Goal: Communication & Community: Answer question/provide support

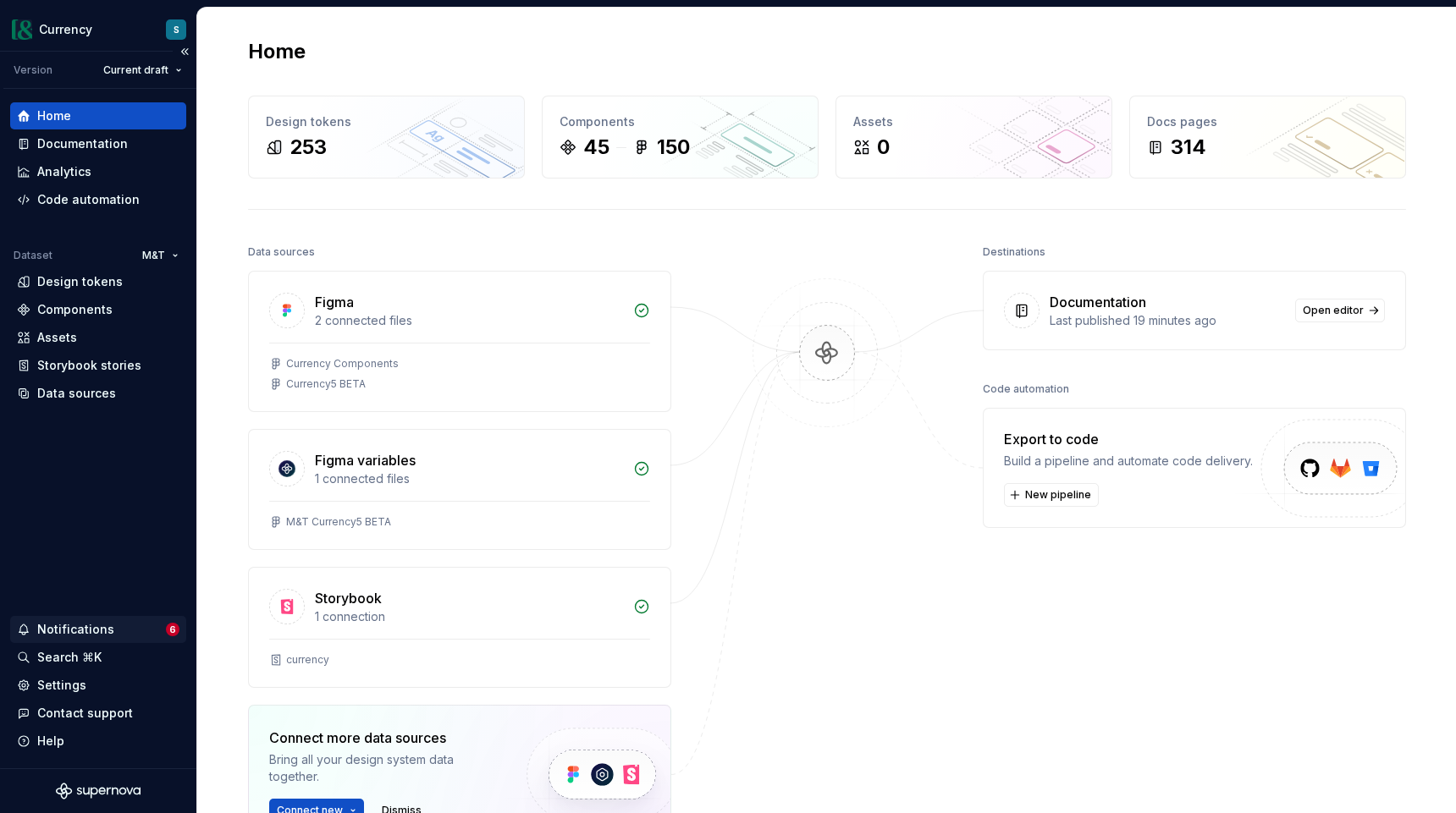
click at [92, 633] on div "Notifications" at bounding box center [76, 629] width 77 height 17
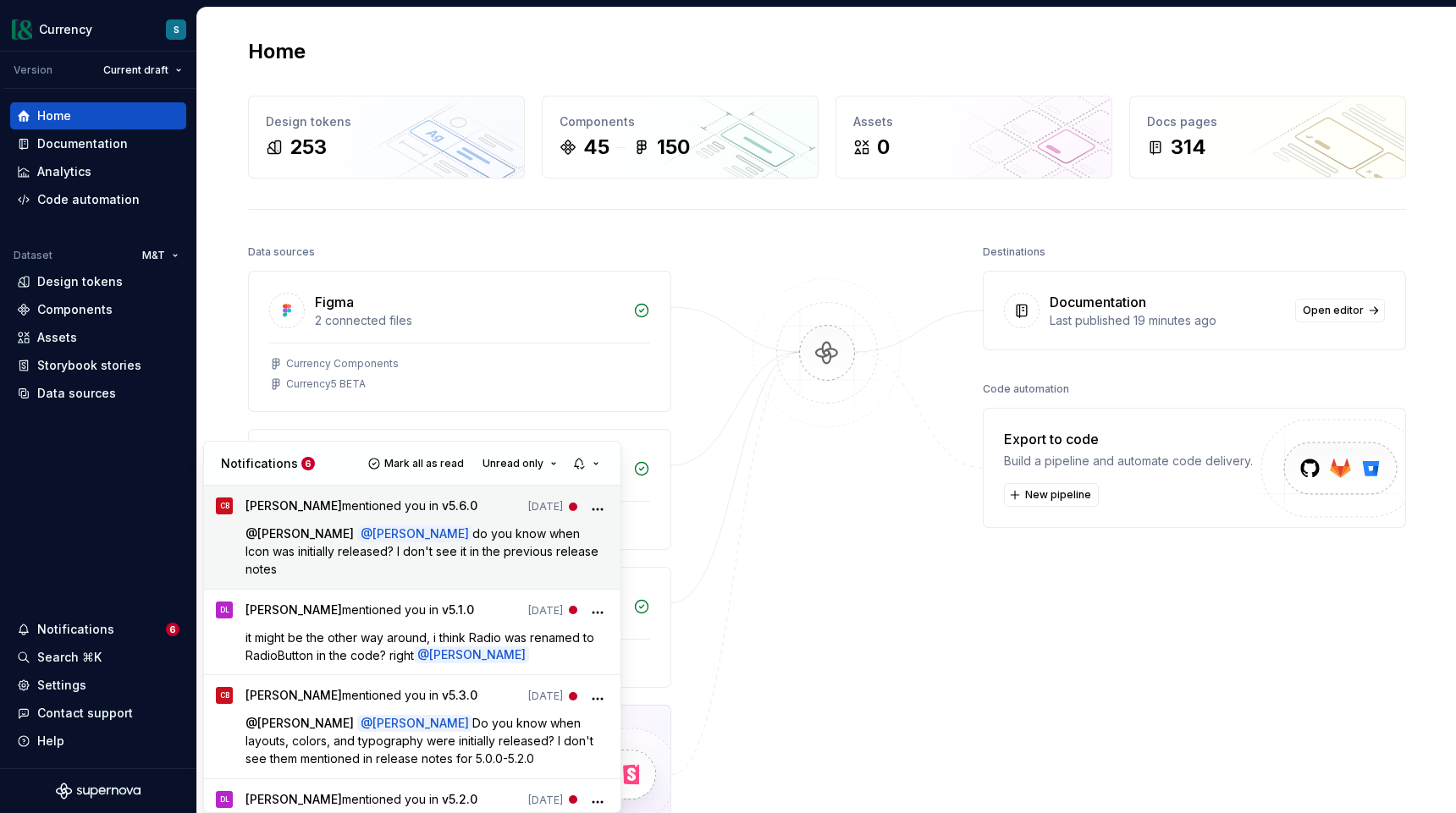
click at [425, 539] on span "do you know when Icon was initially released? I don't see it in the previous re…" at bounding box center [423, 551] width 356 height 50
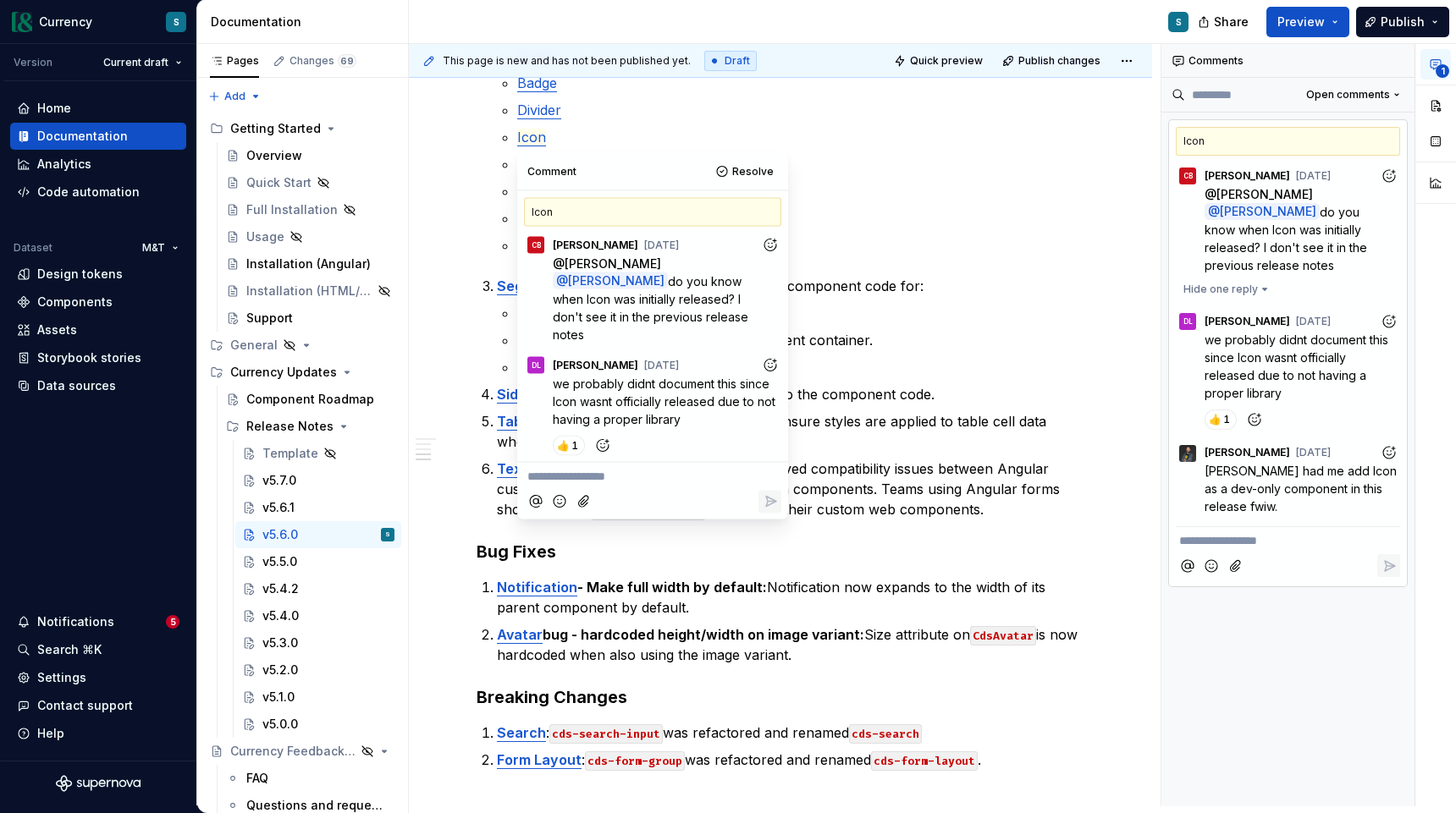
type textarea "*"
click at [583, 473] on p "**********" at bounding box center [652, 477] width 250 height 18
click at [646, 476] on span "this went out with version 5.0.0" at bounding box center [689, 476] width 171 height 14
click at [773, 521] on icon "Reply" at bounding box center [771, 521] width 10 height 10
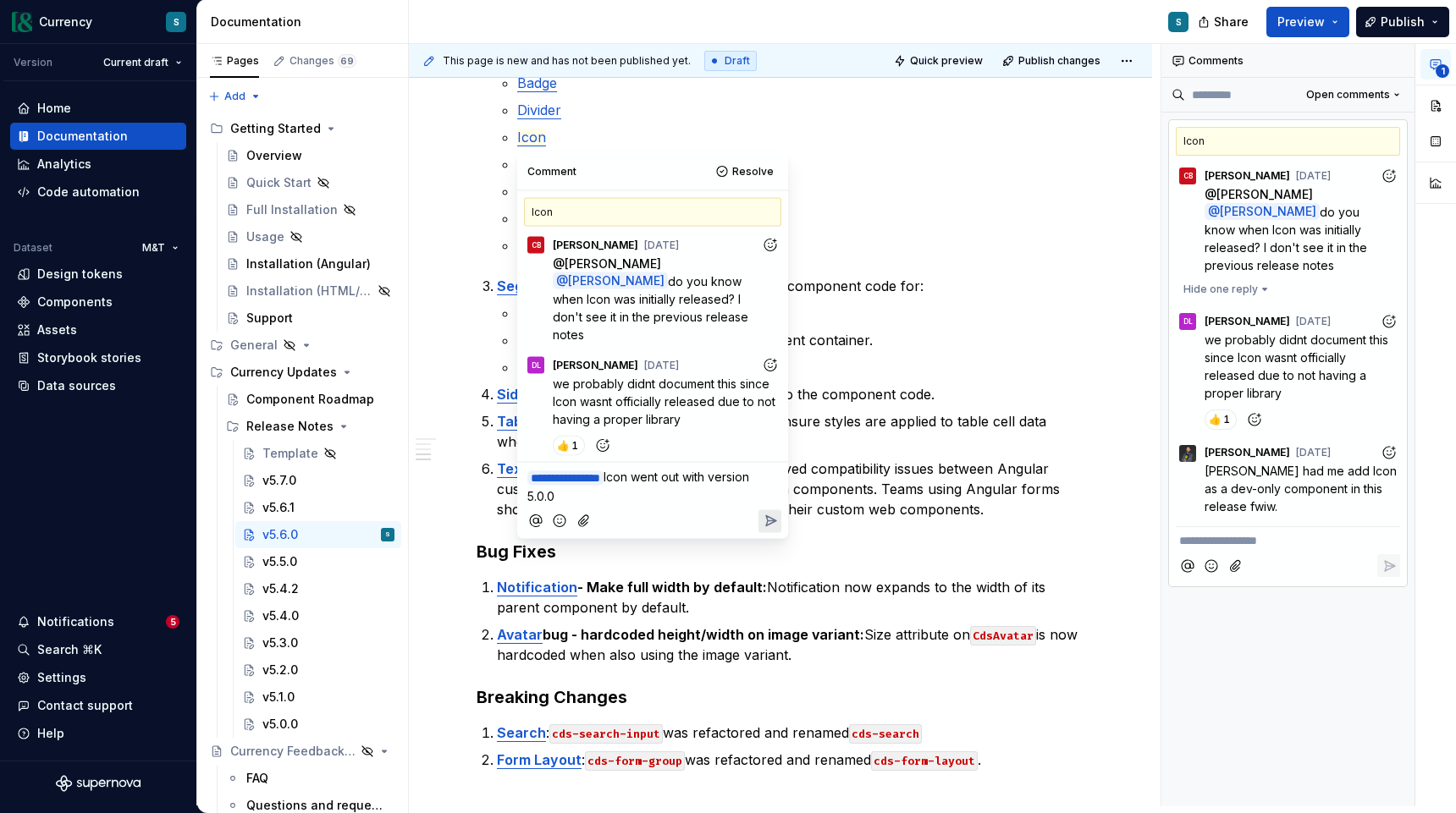
scroll to position [123, 0]
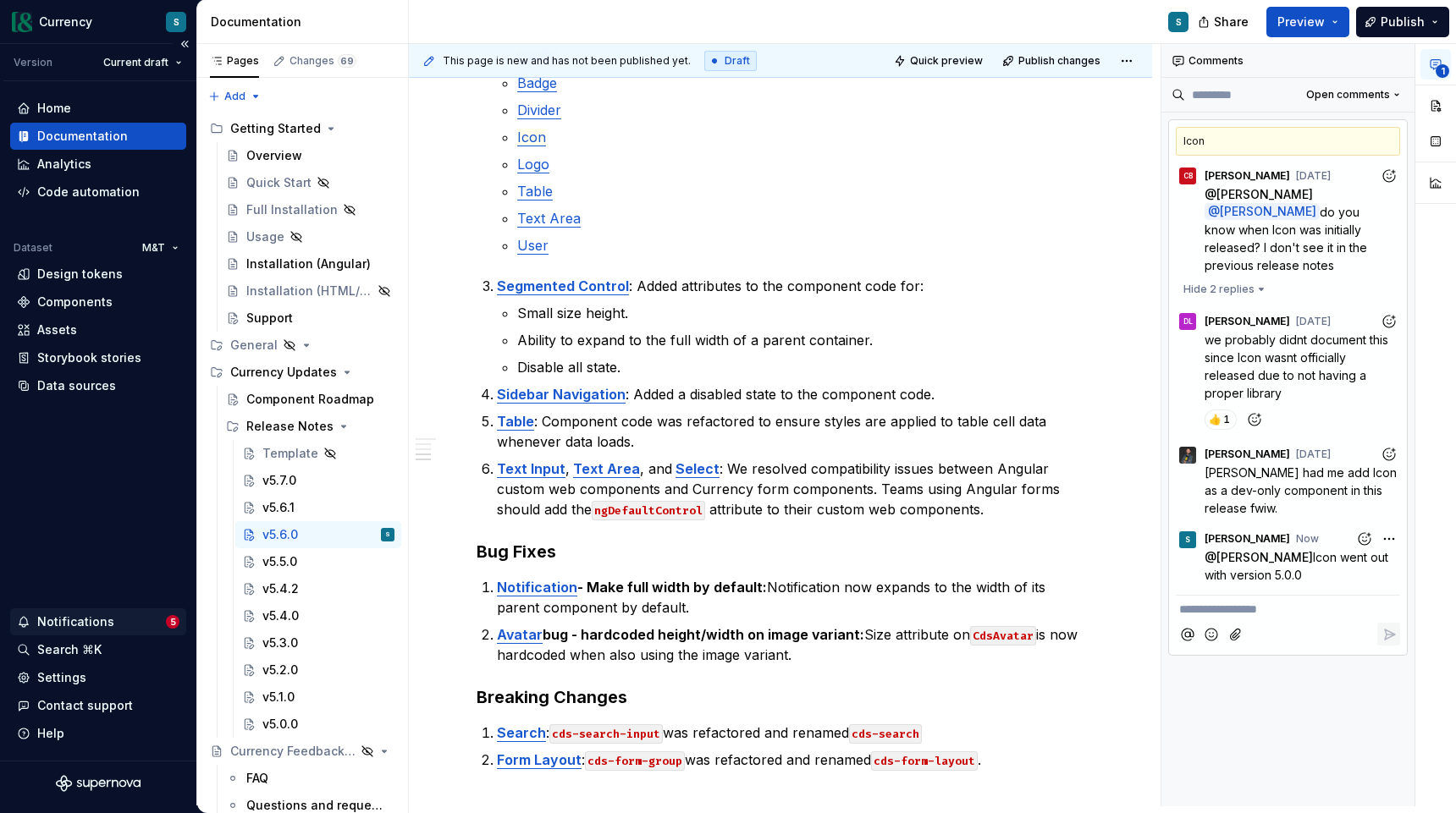
click at [100, 624] on div "Notifications" at bounding box center [76, 622] width 77 height 17
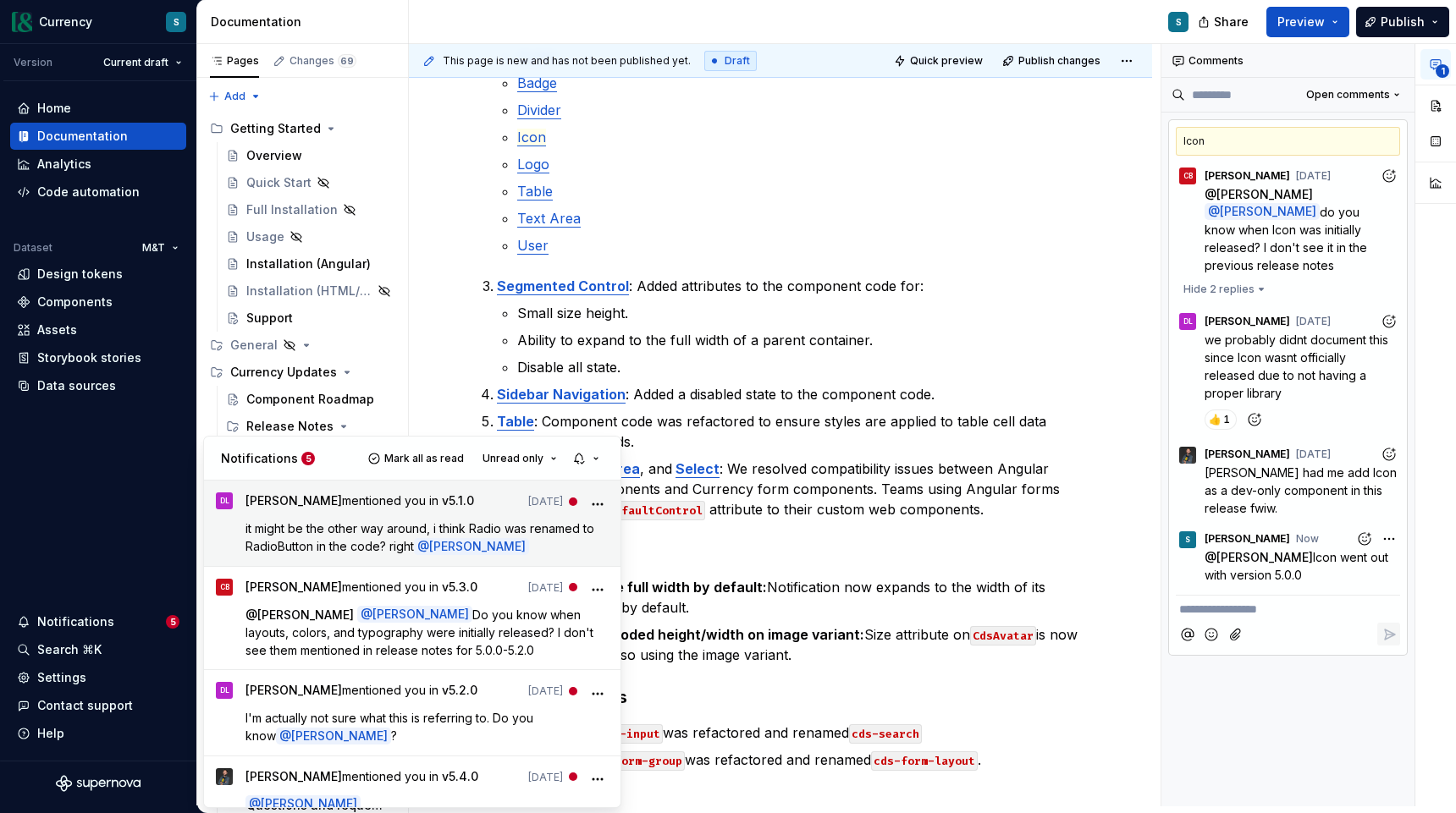
click at [342, 517] on div "[PERSON_NAME] mentioned you in v5.1.0 [DATE] it might be the other way around, …" at bounding box center [427, 524] width 364 height 62
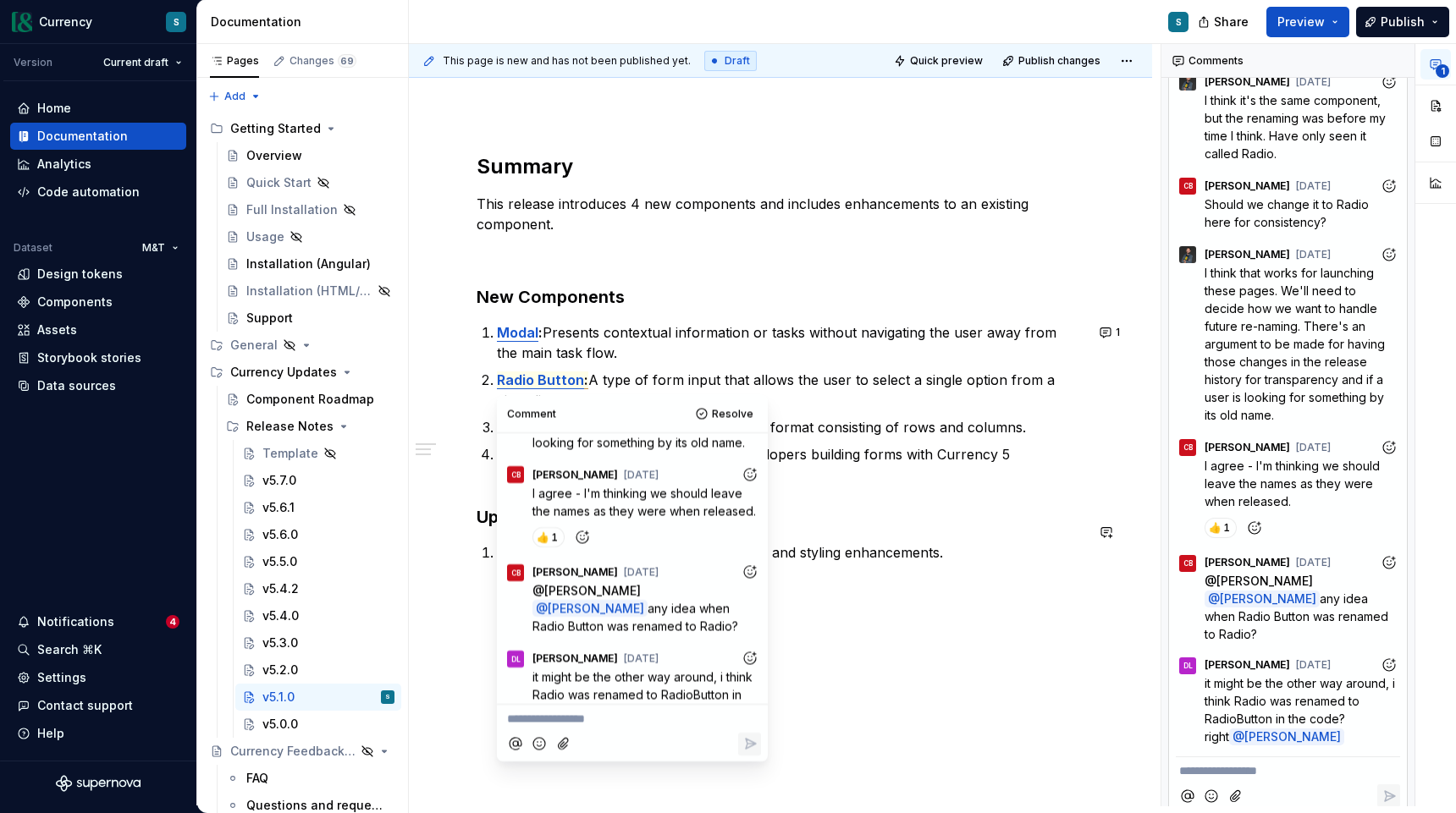
scroll to position [446, 0]
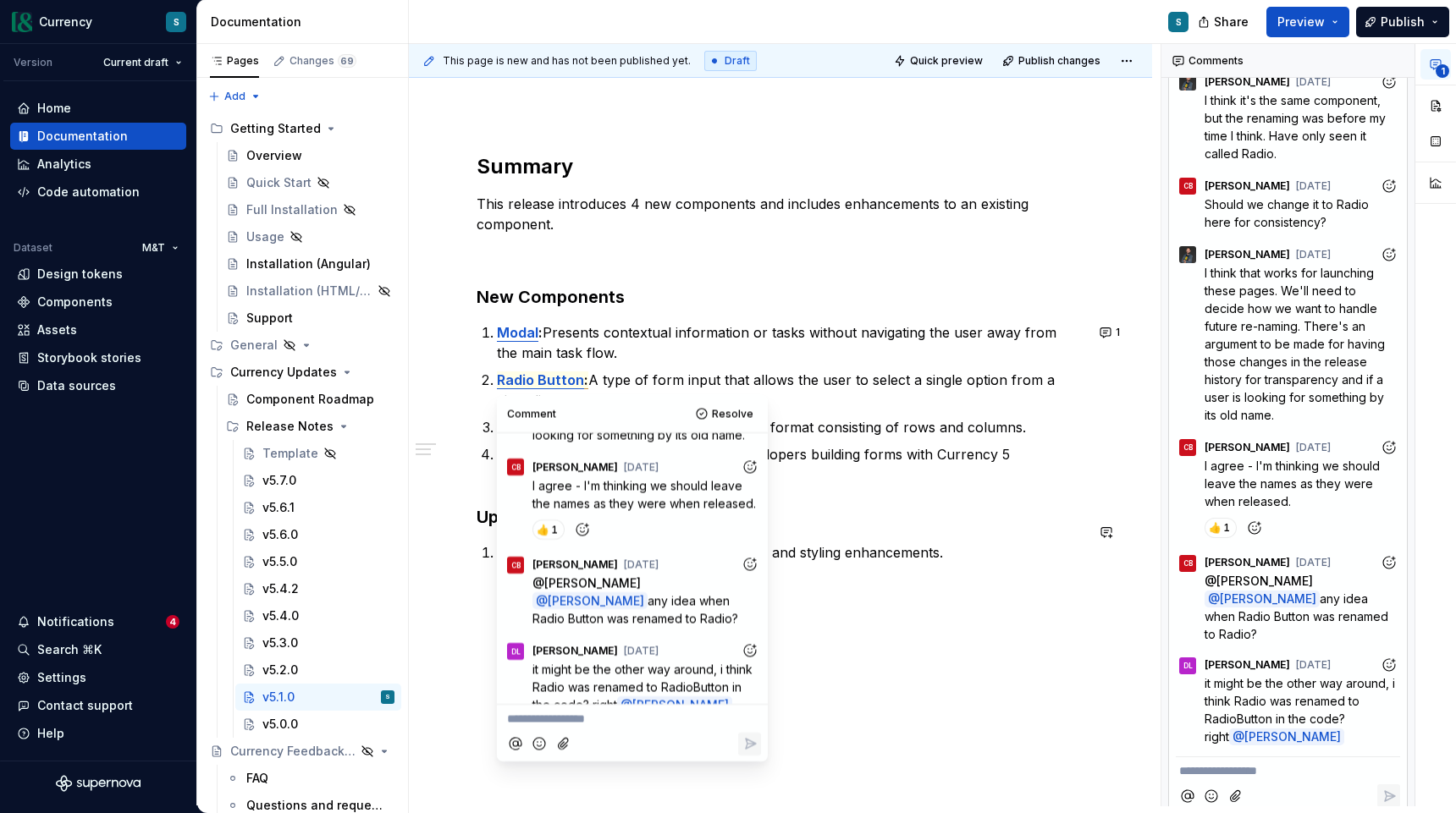
type textarea "*"
click at [604, 723] on p "**********" at bounding box center [631, 718] width 250 height 18
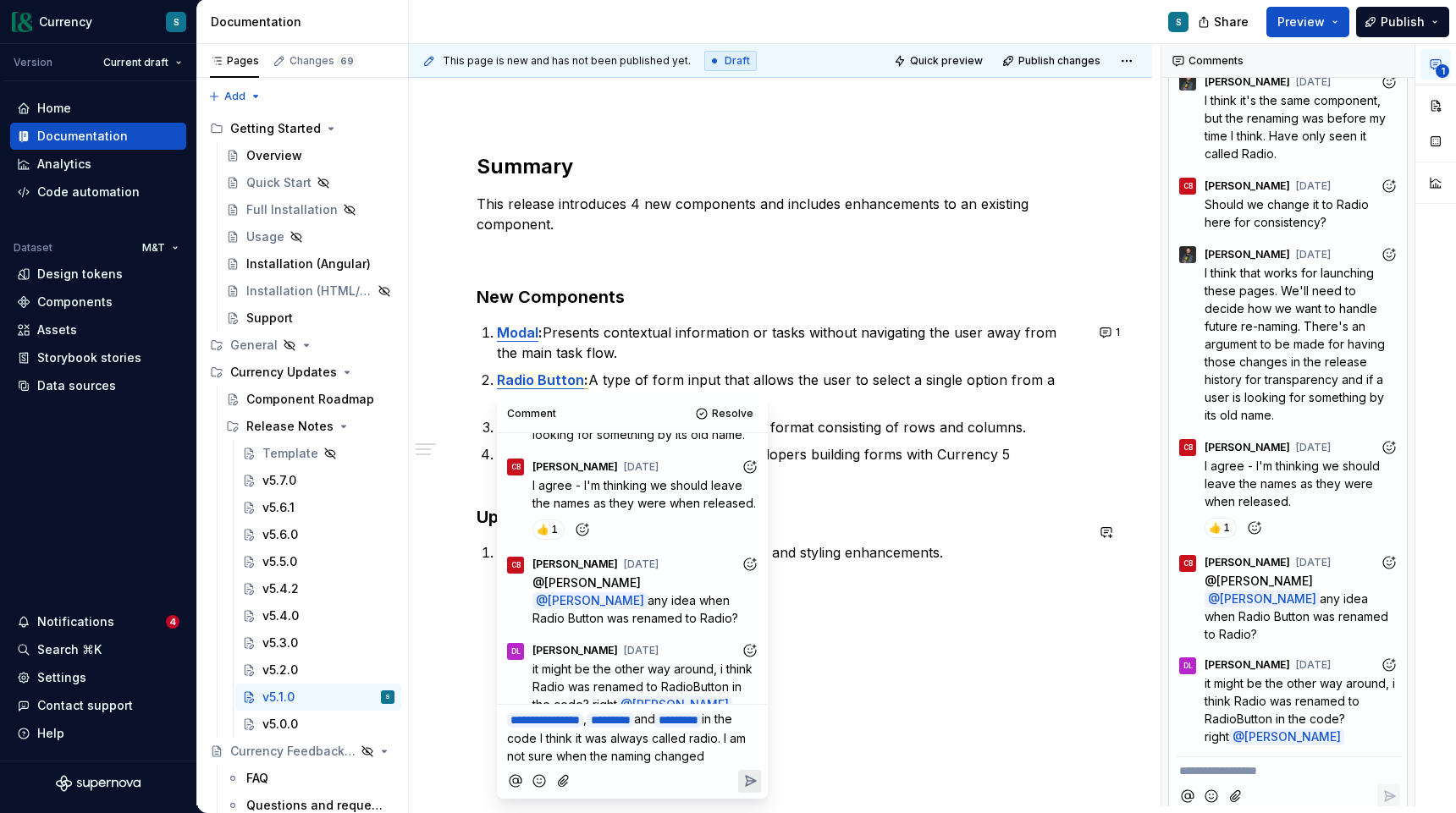
drag, startPoint x: 568, startPoint y: 776, endPoint x: 575, endPoint y: 753, distance: 24.0
click at [575, 753] on p "**********" at bounding box center [631, 737] width 250 height 55
click at [752, 806] on icon "Reply" at bounding box center [750, 799] width 17 height 17
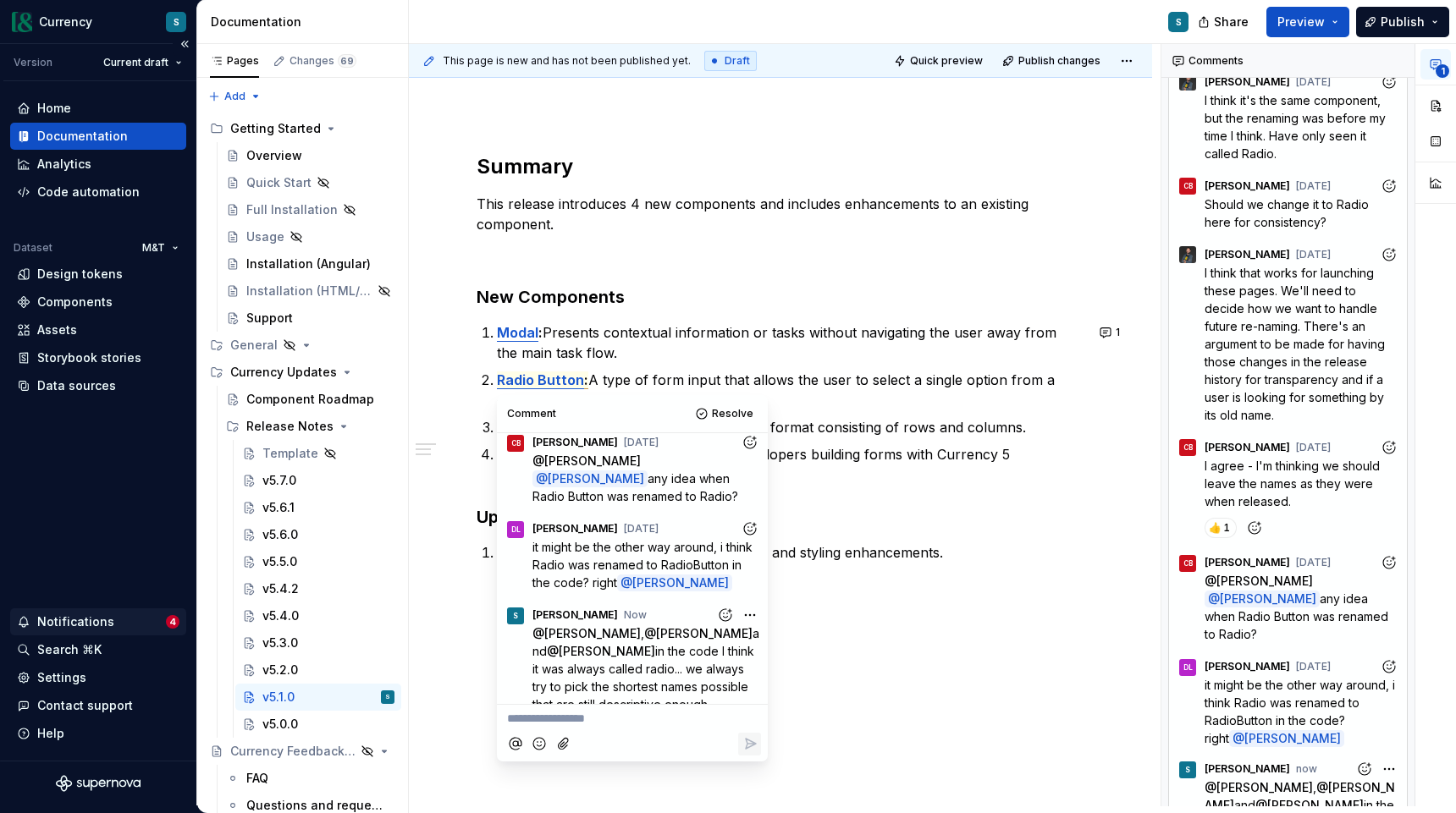
click at [128, 621] on div "Notifications" at bounding box center [91, 622] width 149 height 17
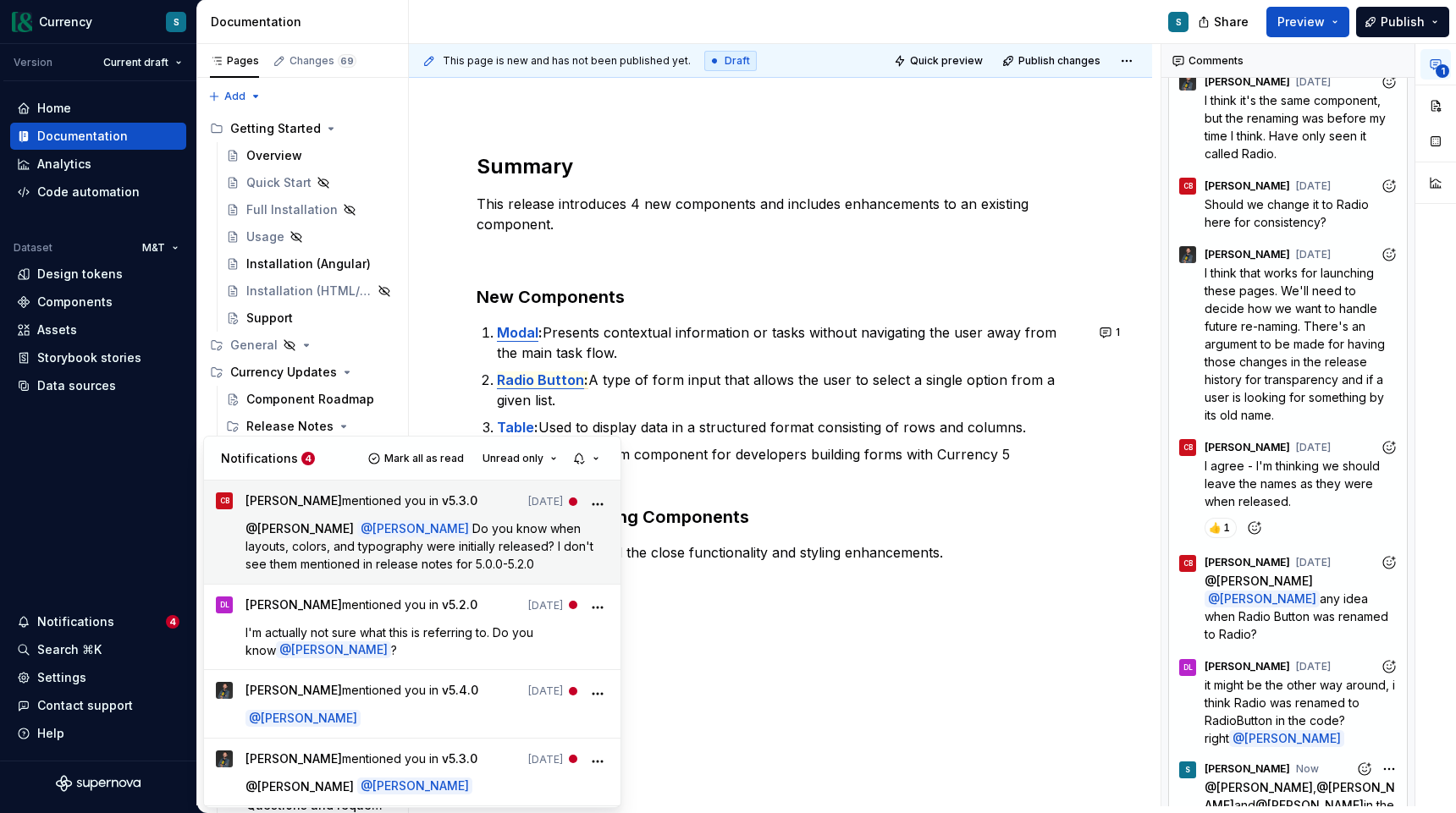
click at [432, 556] on p "@ [PERSON_NAME] @ [PERSON_NAME] Do you know when layouts, colors, and typograph…" at bounding box center [427, 546] width 364 height 53
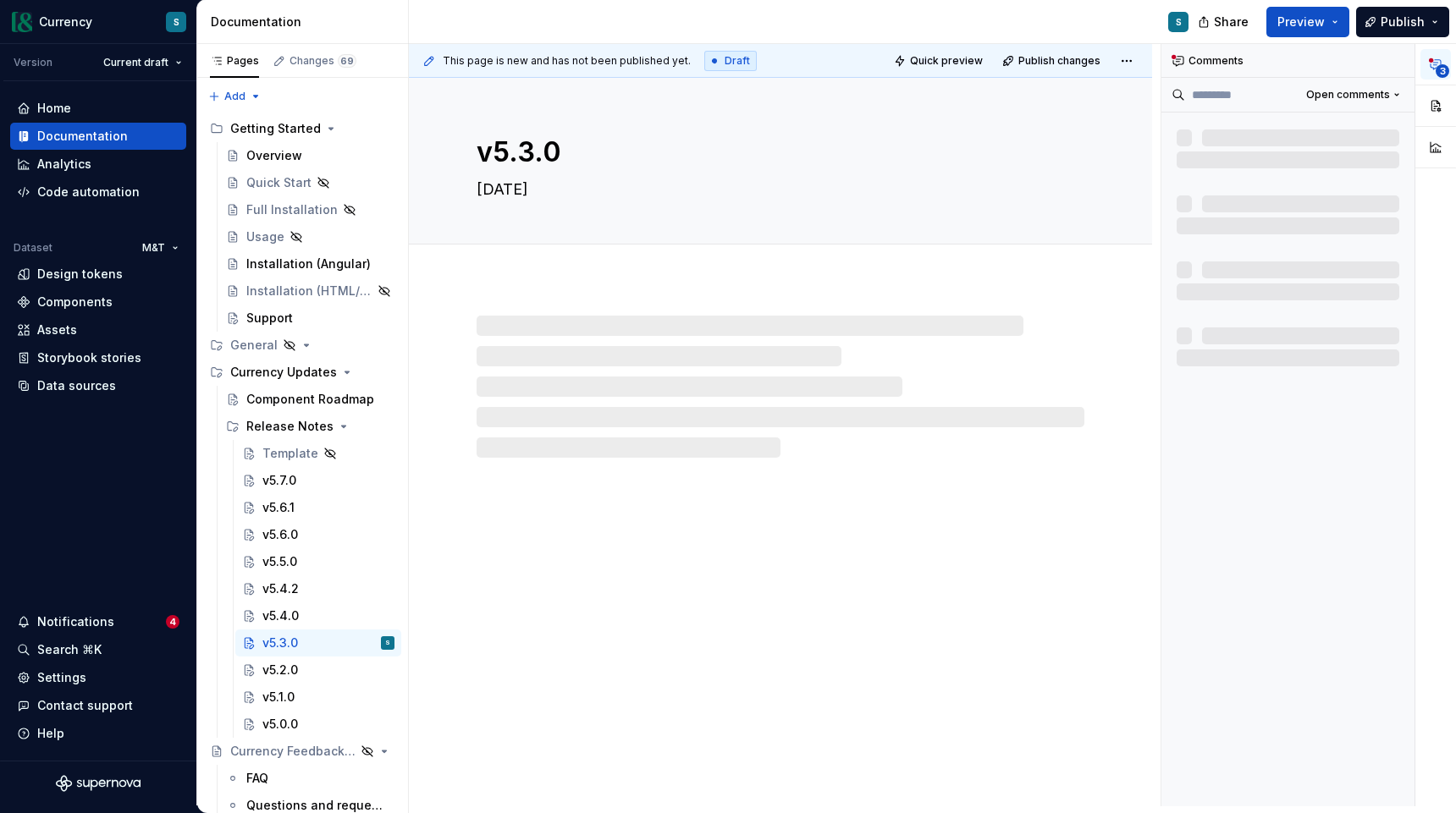
type textarea "*"
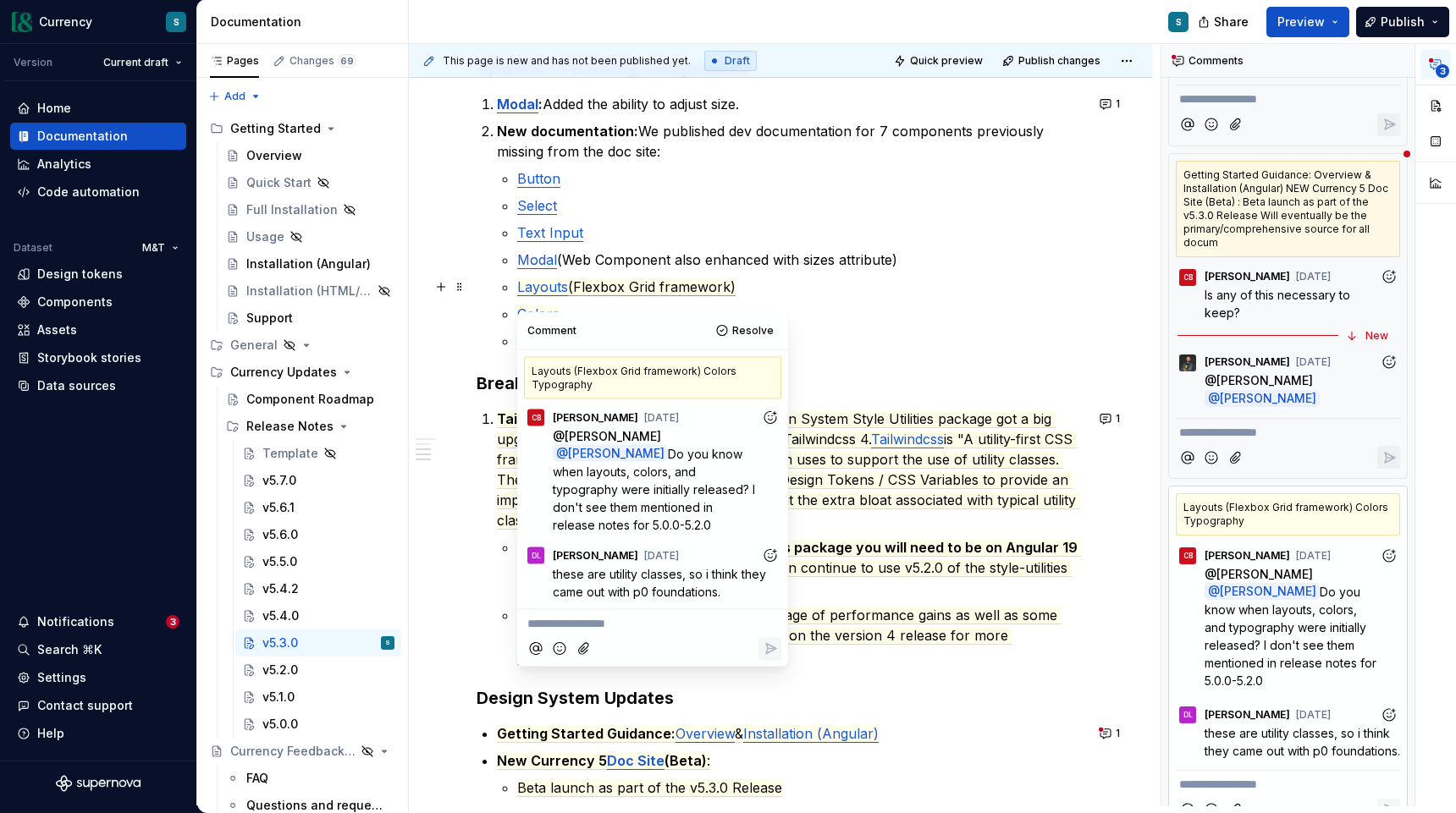
scroll to position [606, 0]
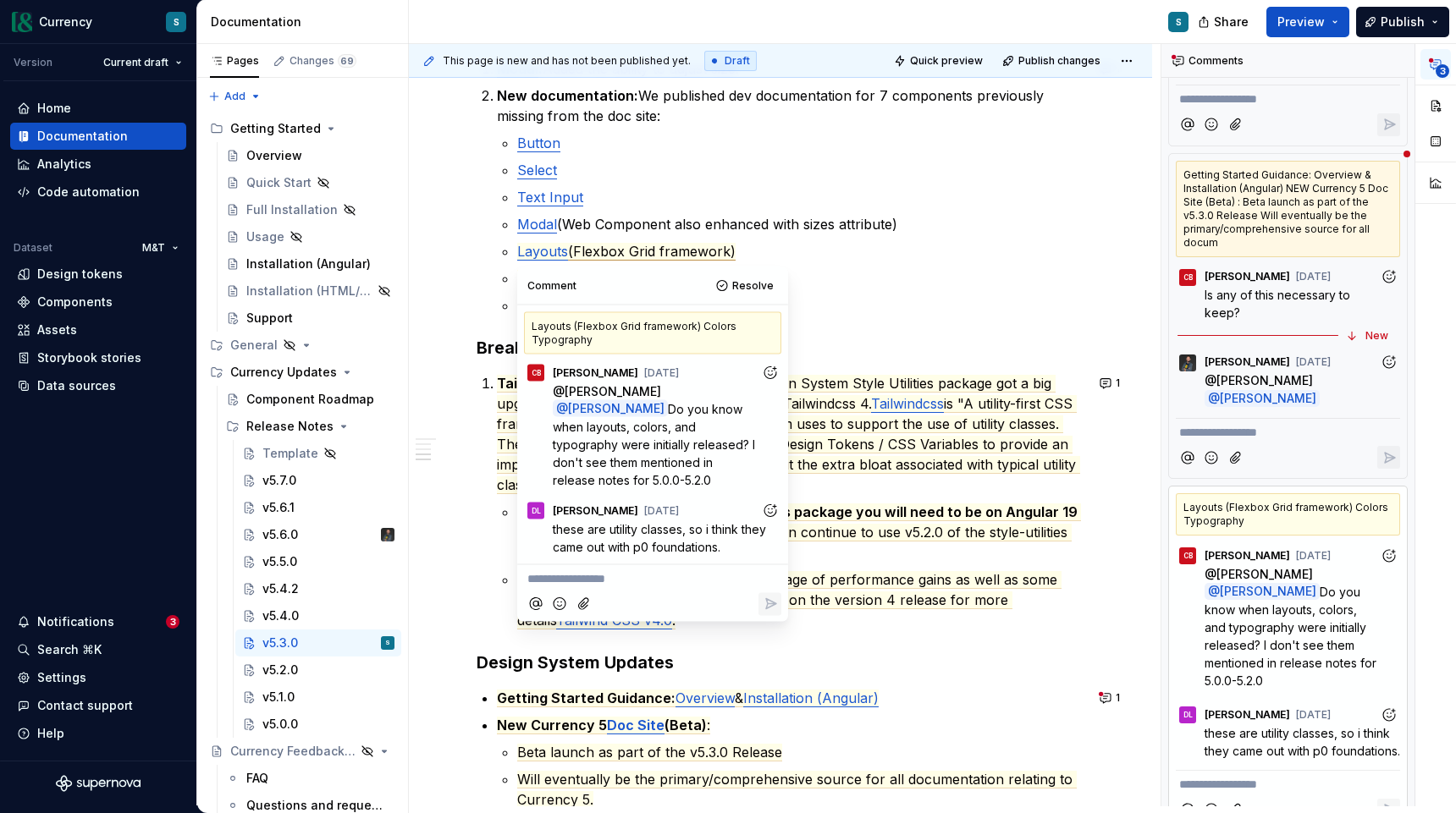
click at [766, 502] on icon "Add reaction" at bounding box center [770, 510] width 17 height 17
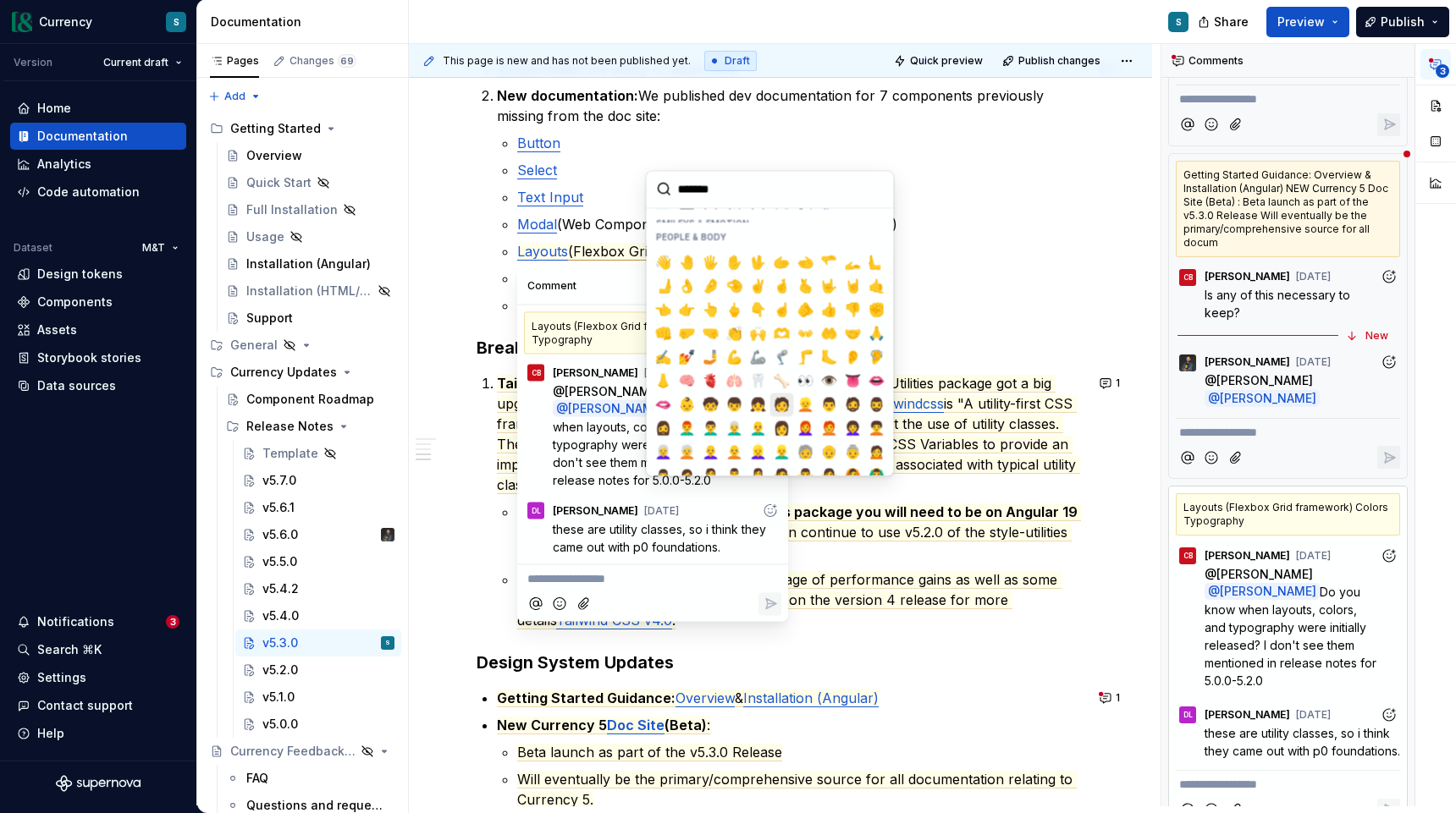
scroll to position [434, 0]
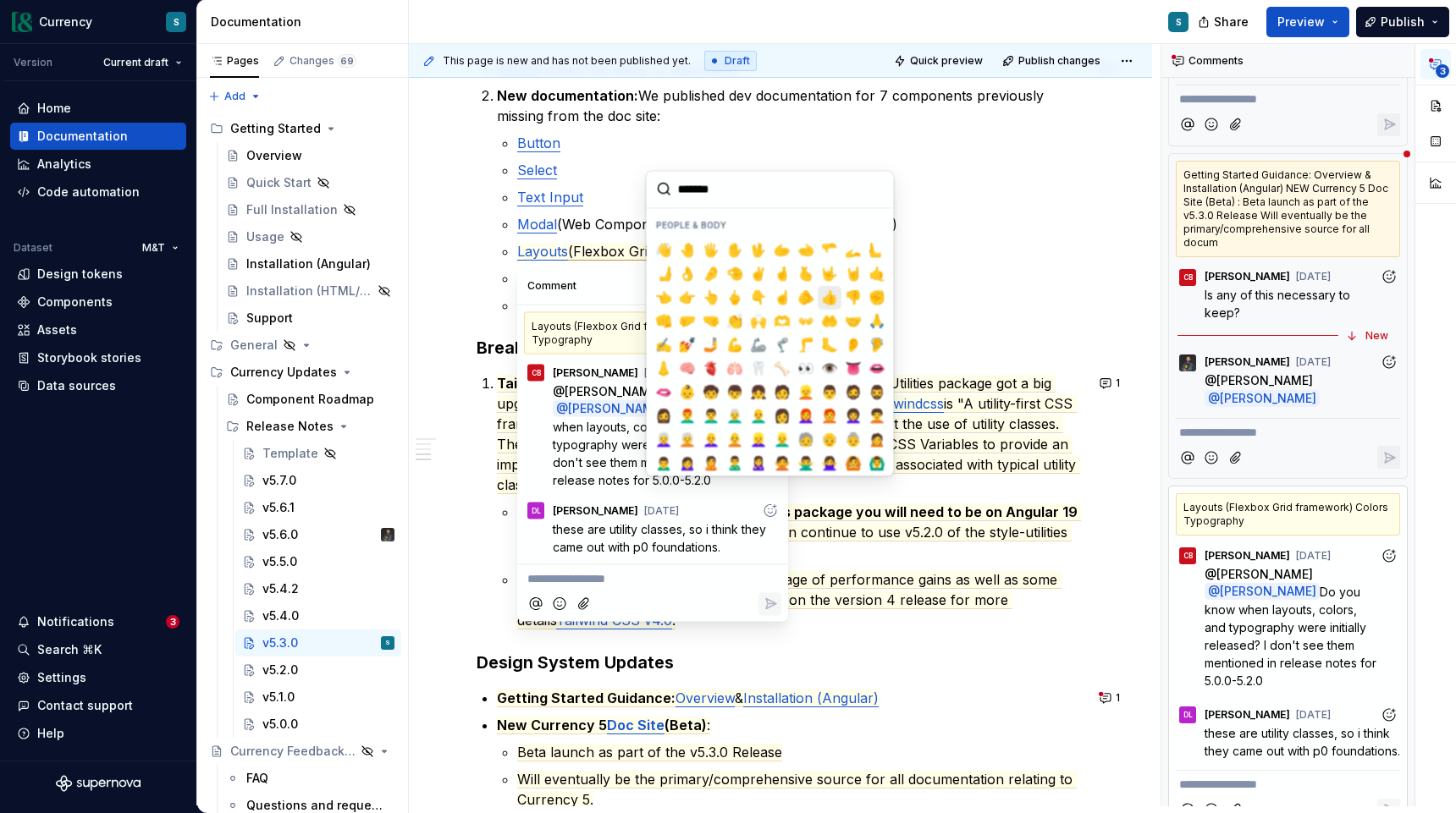
click at [827, 296] on span "👍️" at bounding box center [829, 298] width 13 height 17
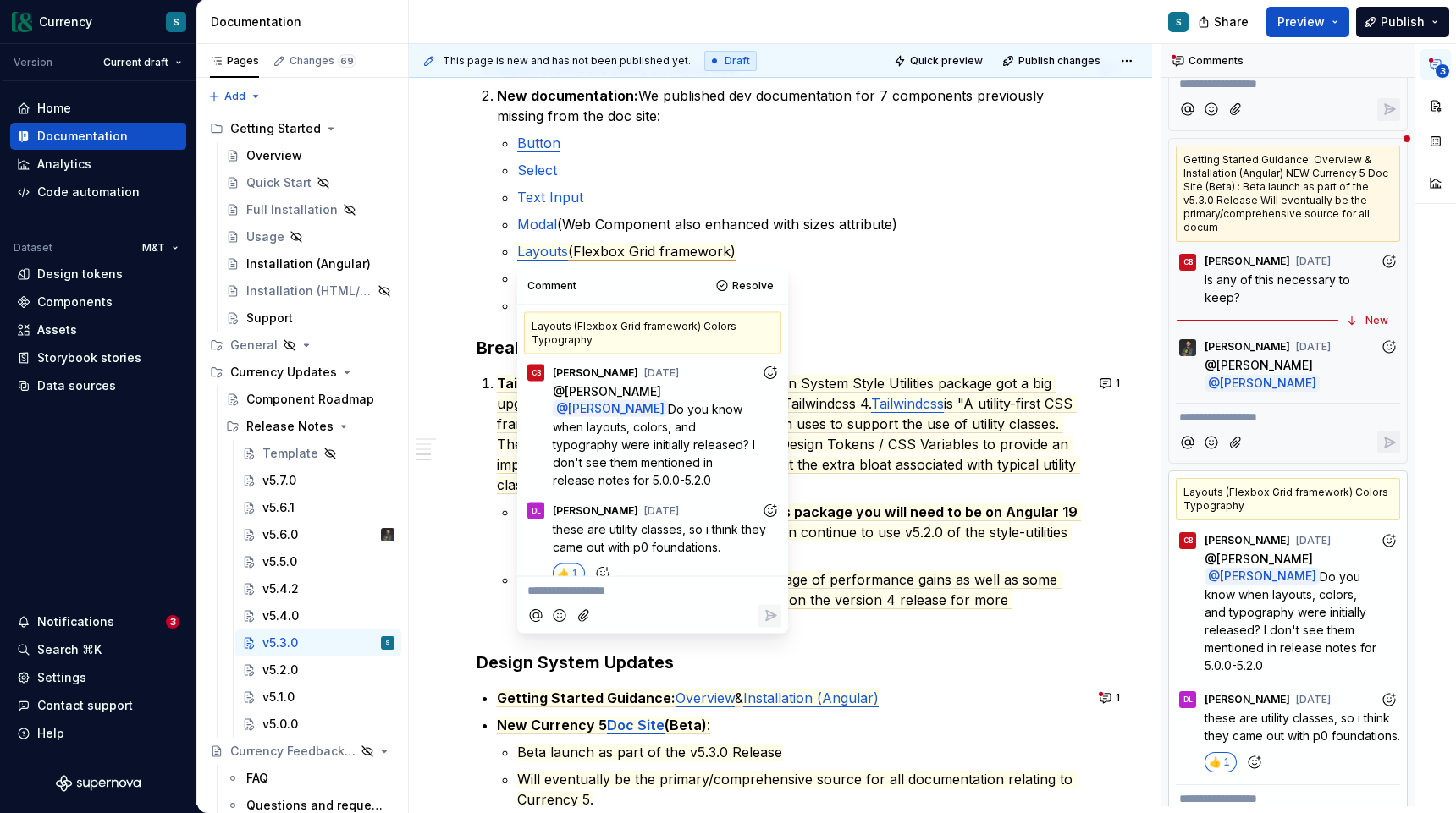
click at [567, 594] on p "**********" at bounding box center [652, 591] width 250 height 18
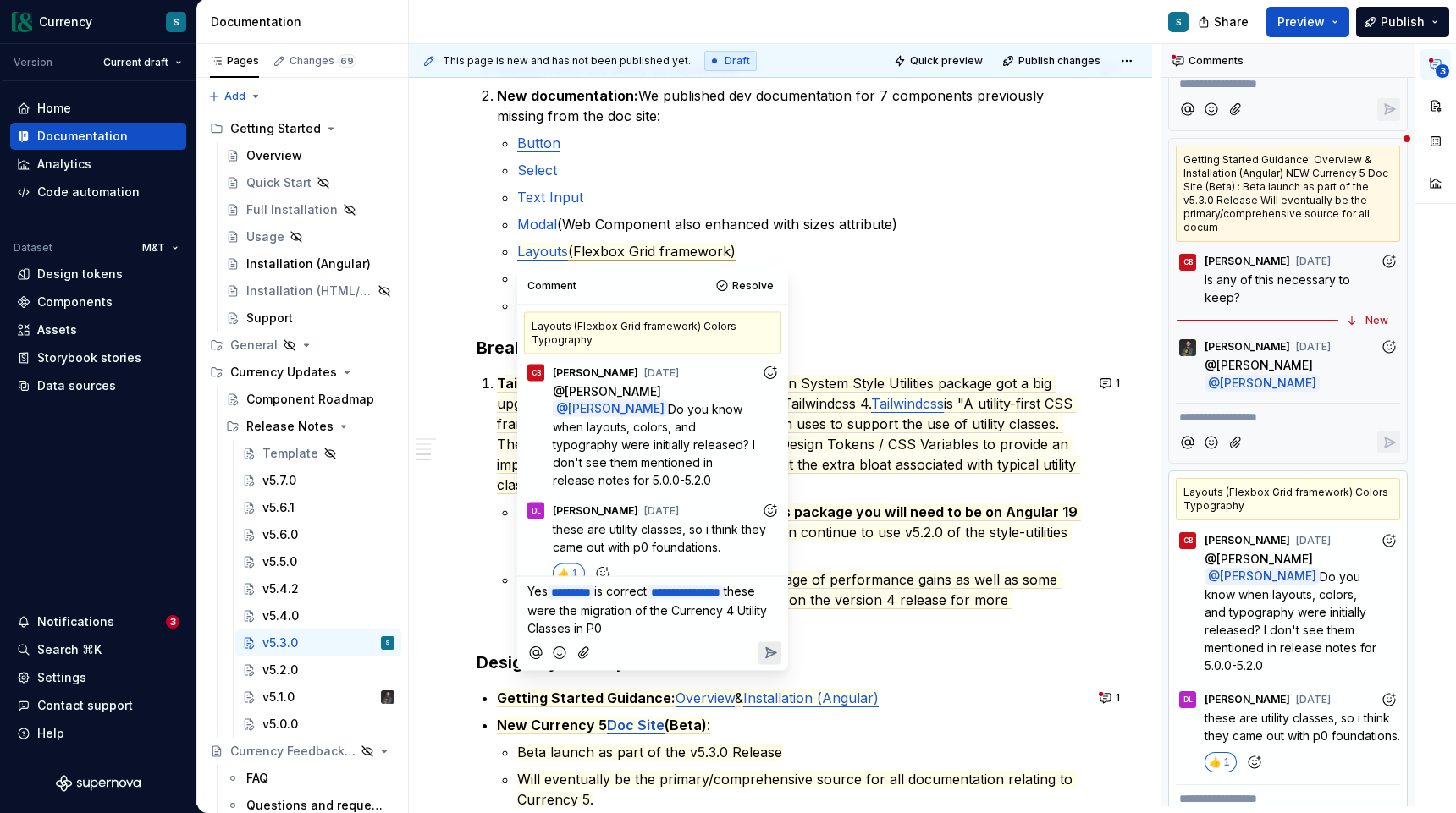
click at [766, 654] on icon "Reply" at bounding box center [771, 653] width 10 height 10
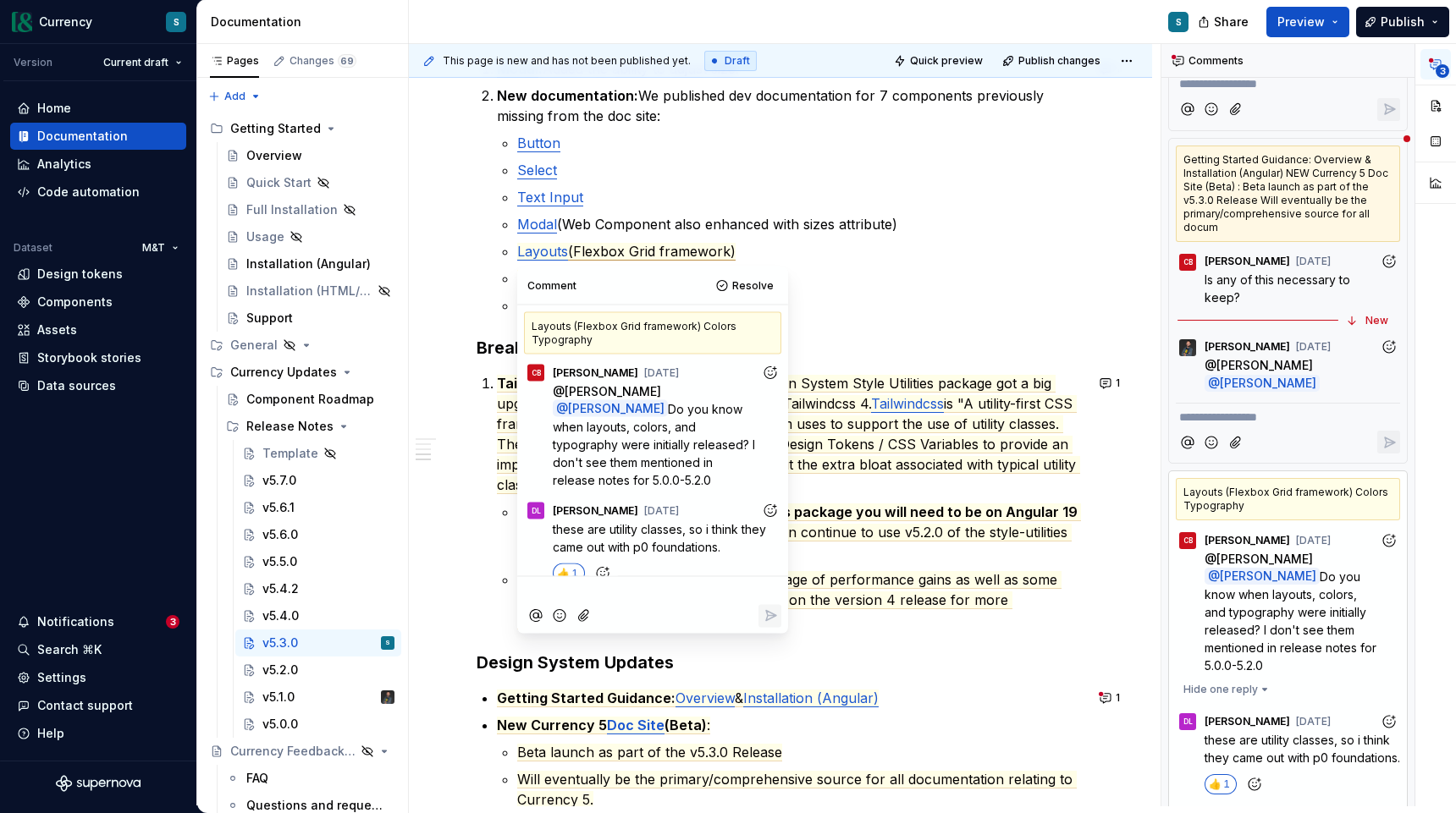
scroll to position [85, 0]
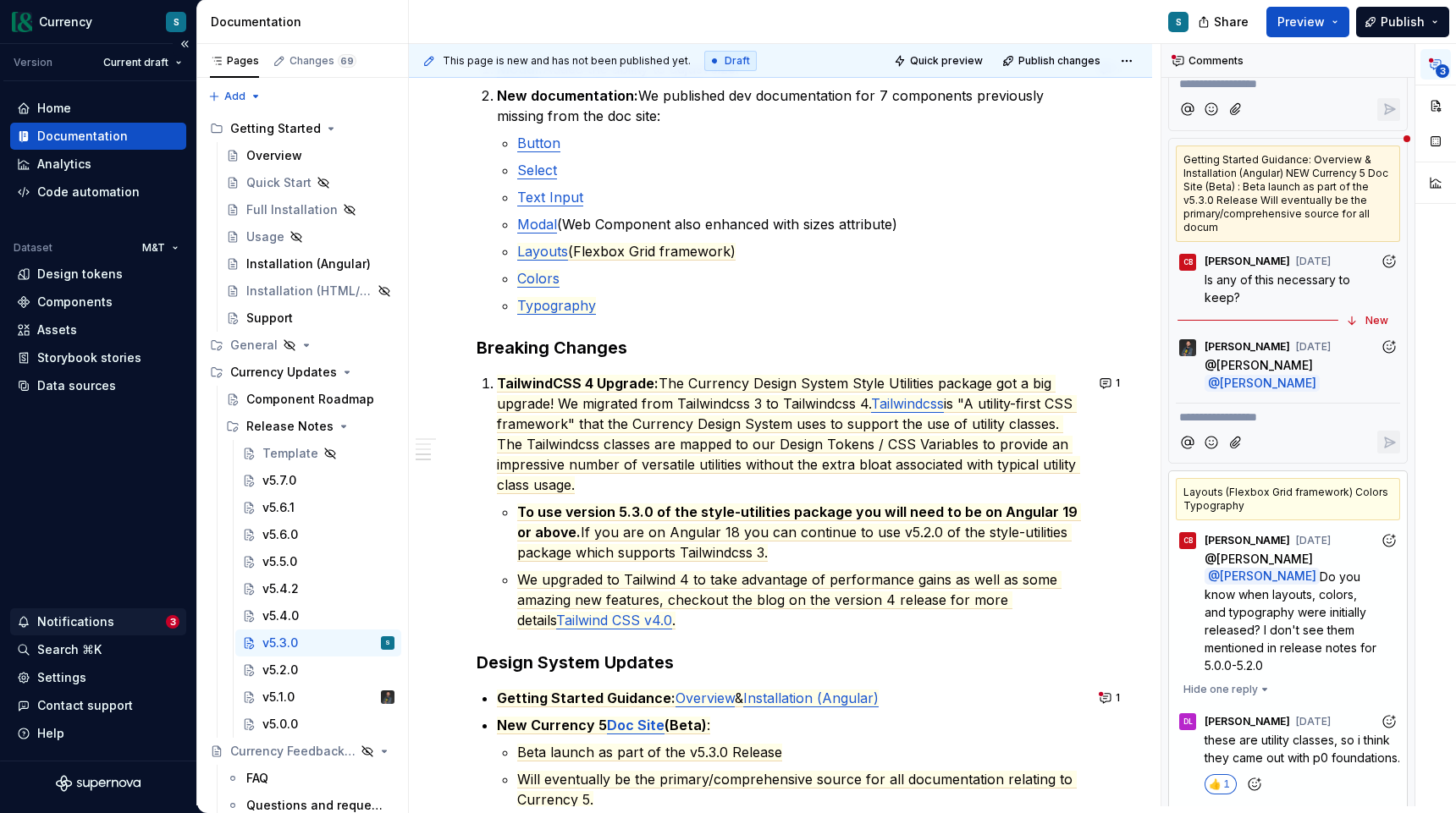
click at [147, 618] on div "Notifications" at bounding box center [91, 622] width 149 height 17
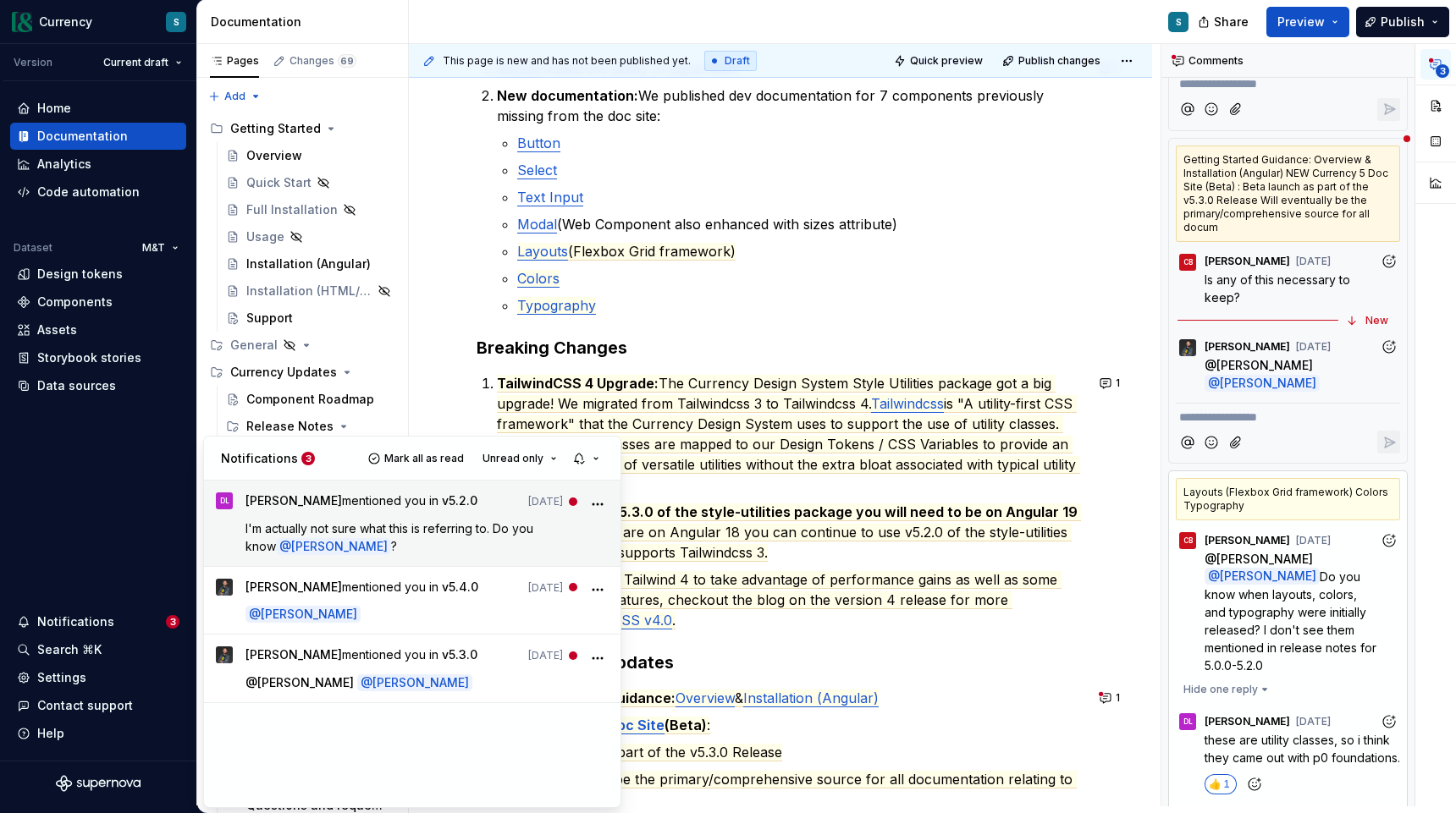
click at [414, 536] on span "I'm actually not sure what this is referring to. Do you know" at bounding box center [391, 538] width 291 height 32
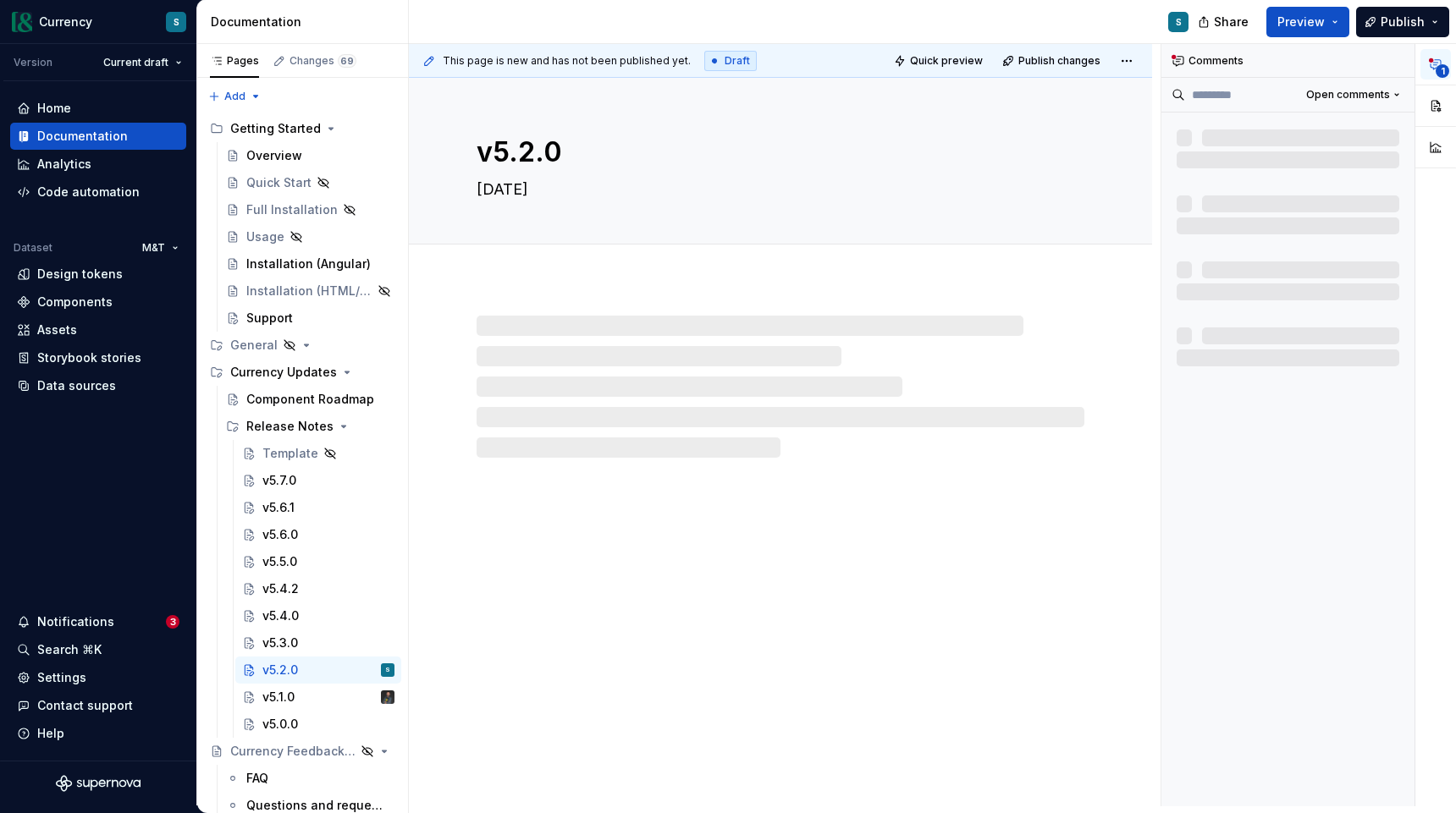
type textarea "*"
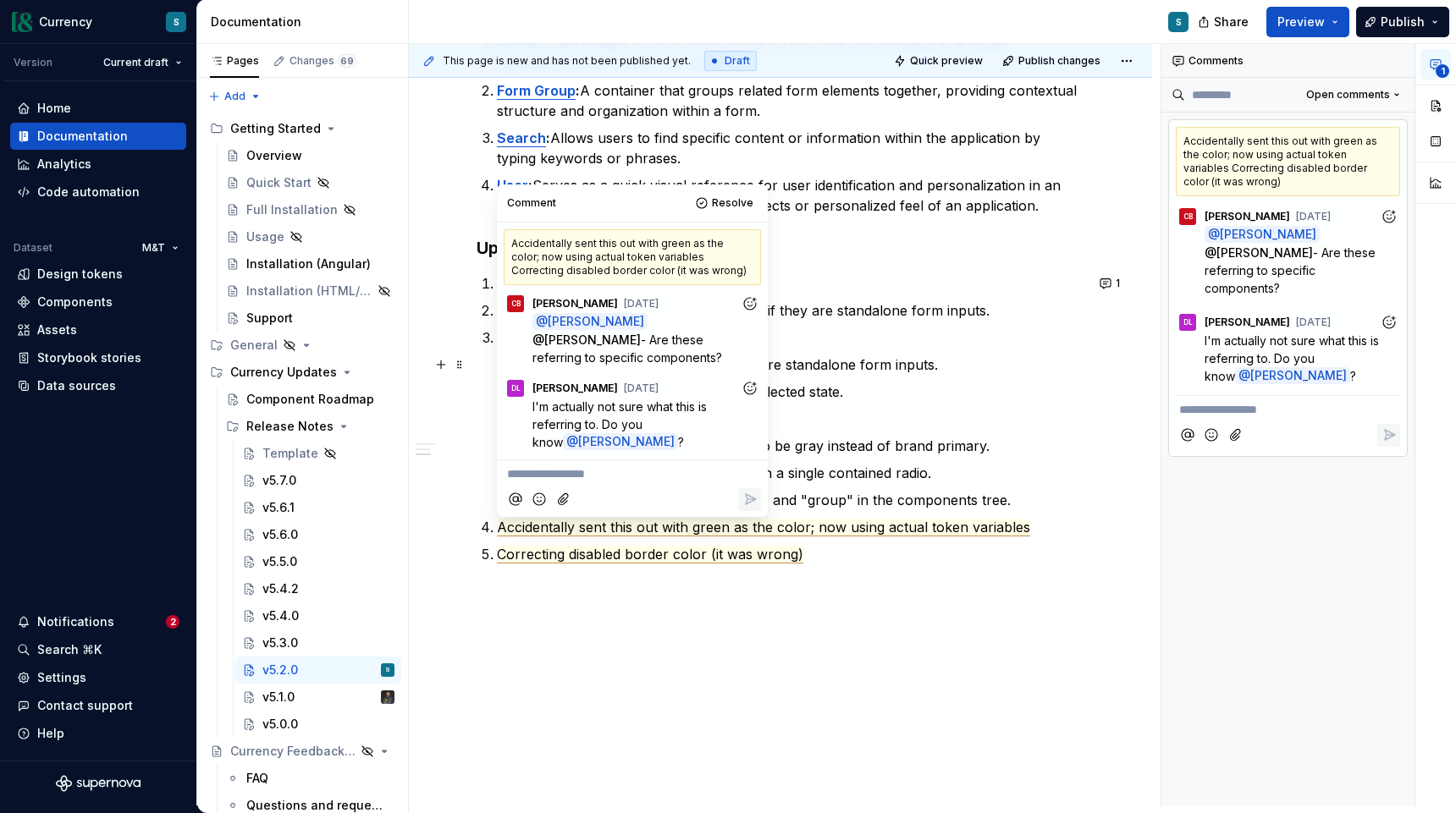
scroll to position [372, 0]
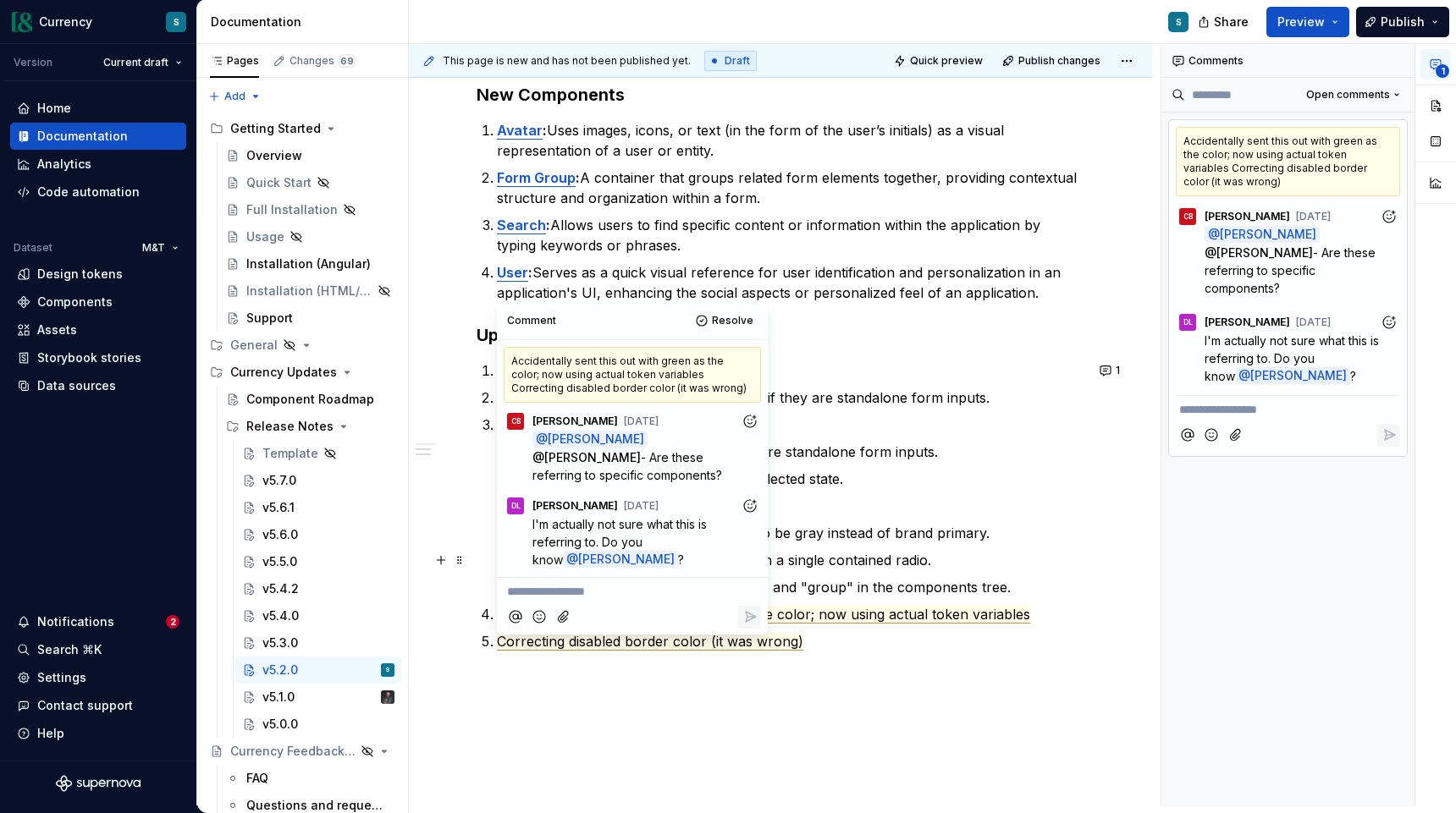
click at [584, 583] on p "**********" at bounding box center [631, 591] width 250 height 18
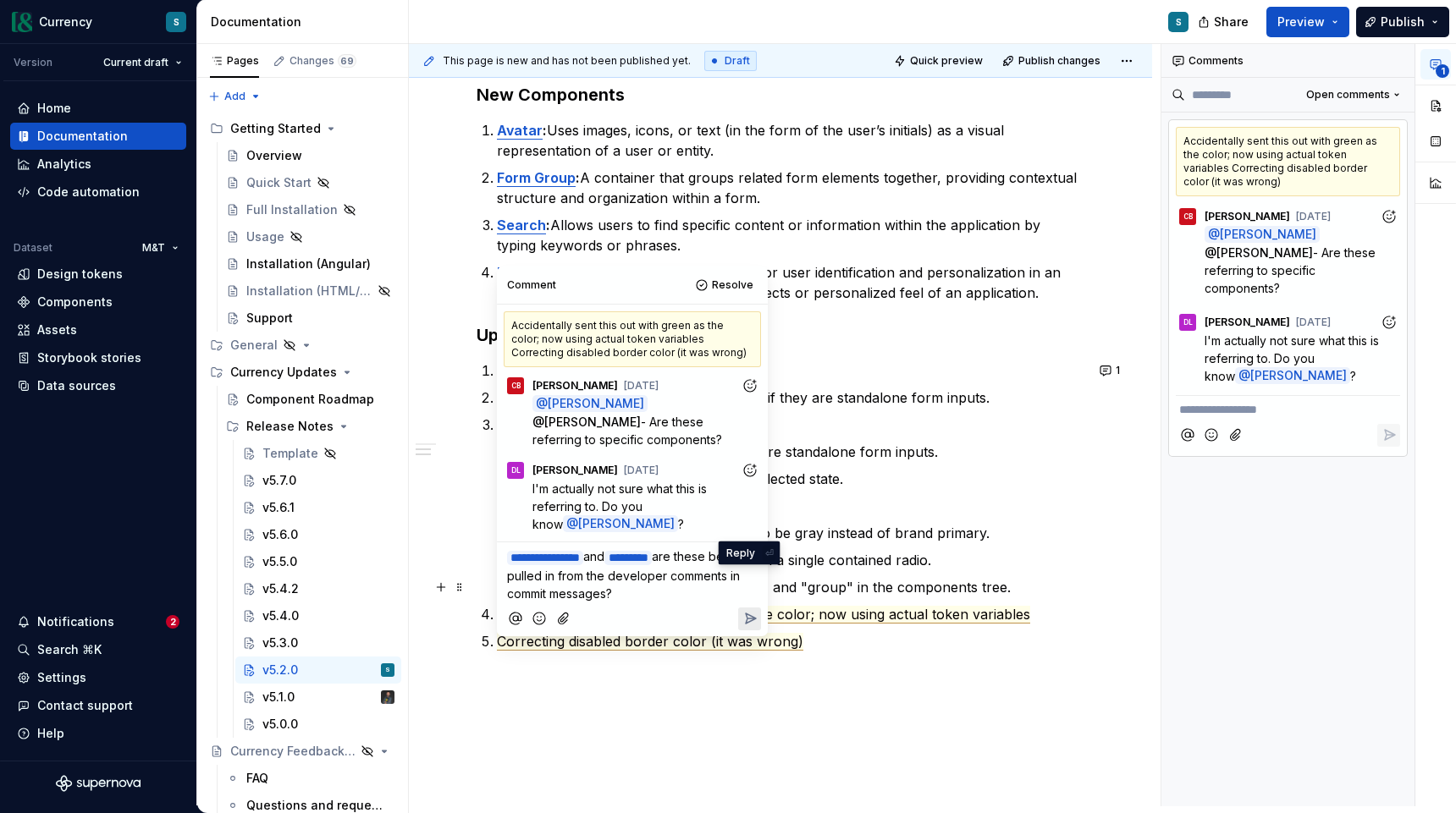
click at [751, 613] on icon "Reply" at bounding box center [750, 618] width 10 height 10
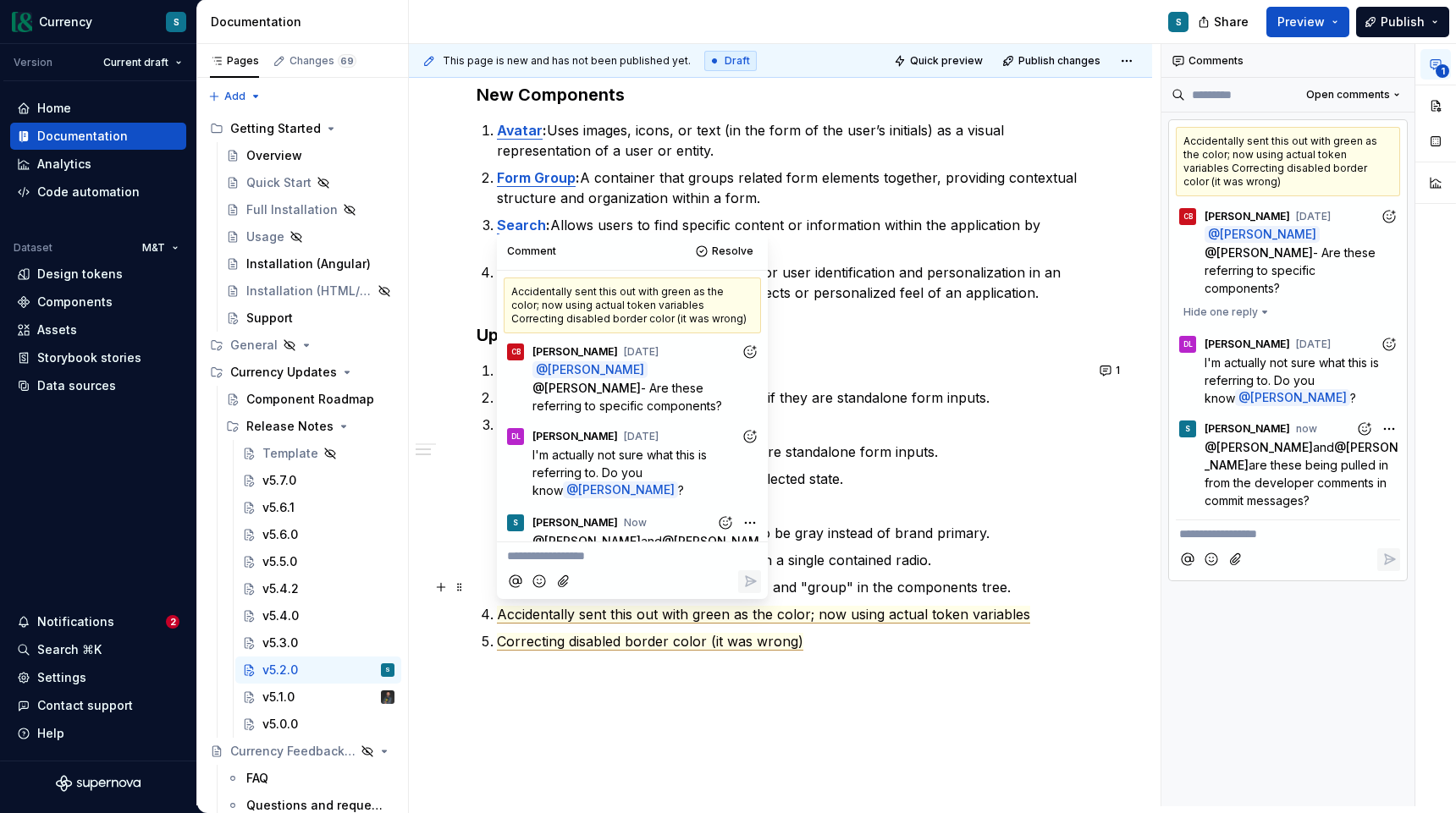
scroll to position [35, 0]
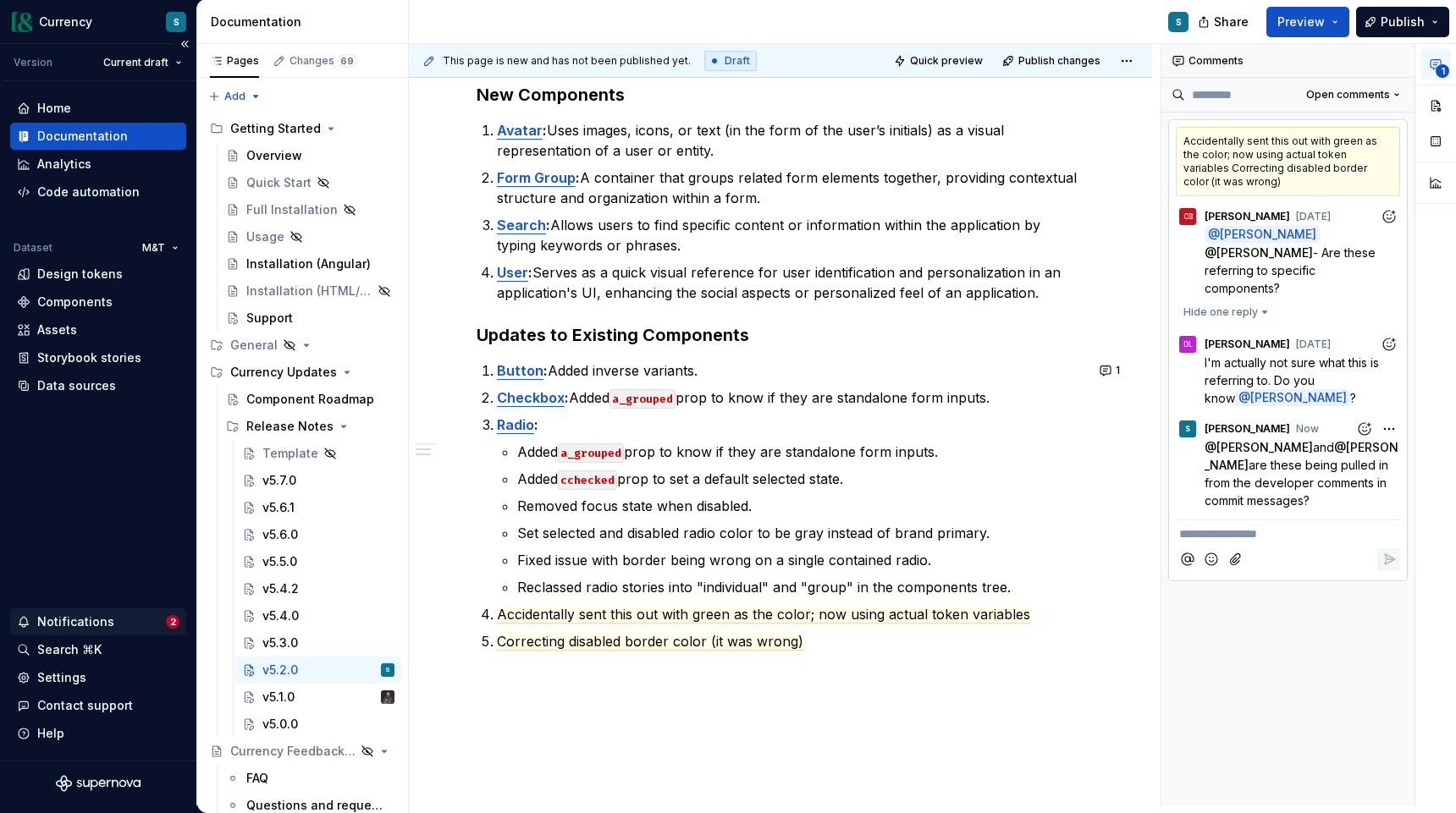
click at [125, 618] on div "Notifications" at bounding box center [91, 622] width 149 height 17
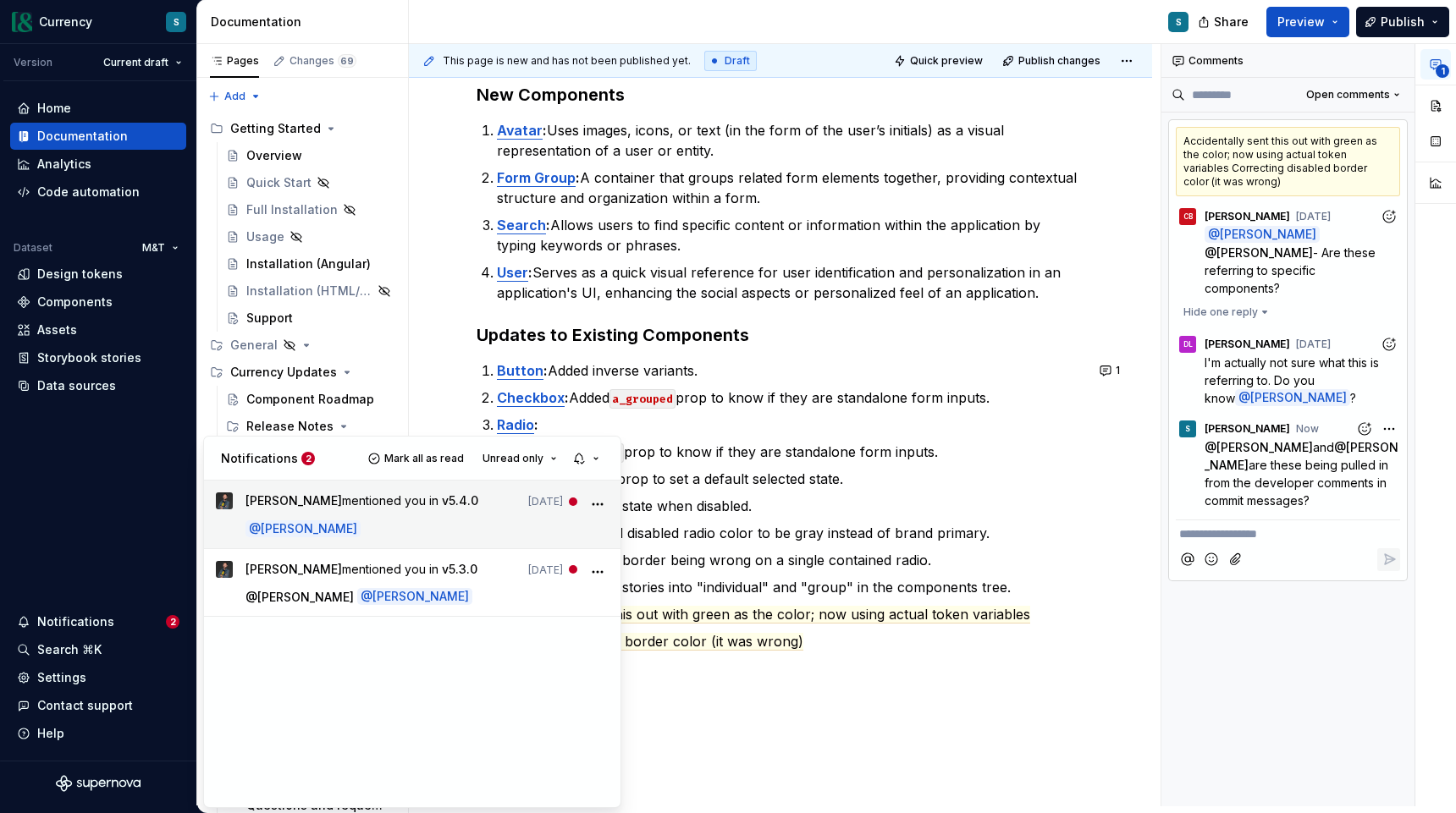
click at [399, 535] on p "@ [PERSON_NAME]" at bounding box center [427, 528] width 364 height 18
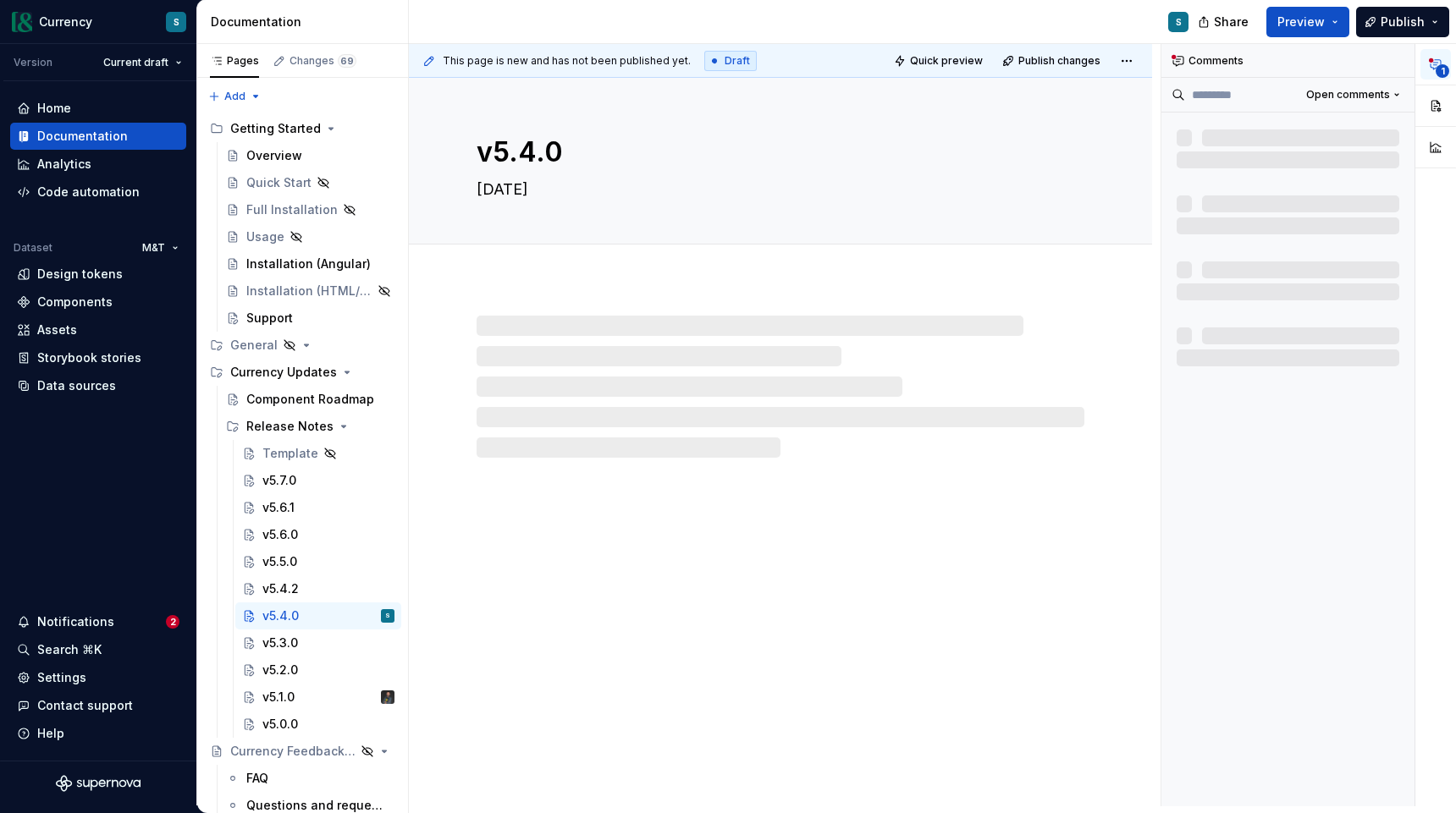
type textarea "*"
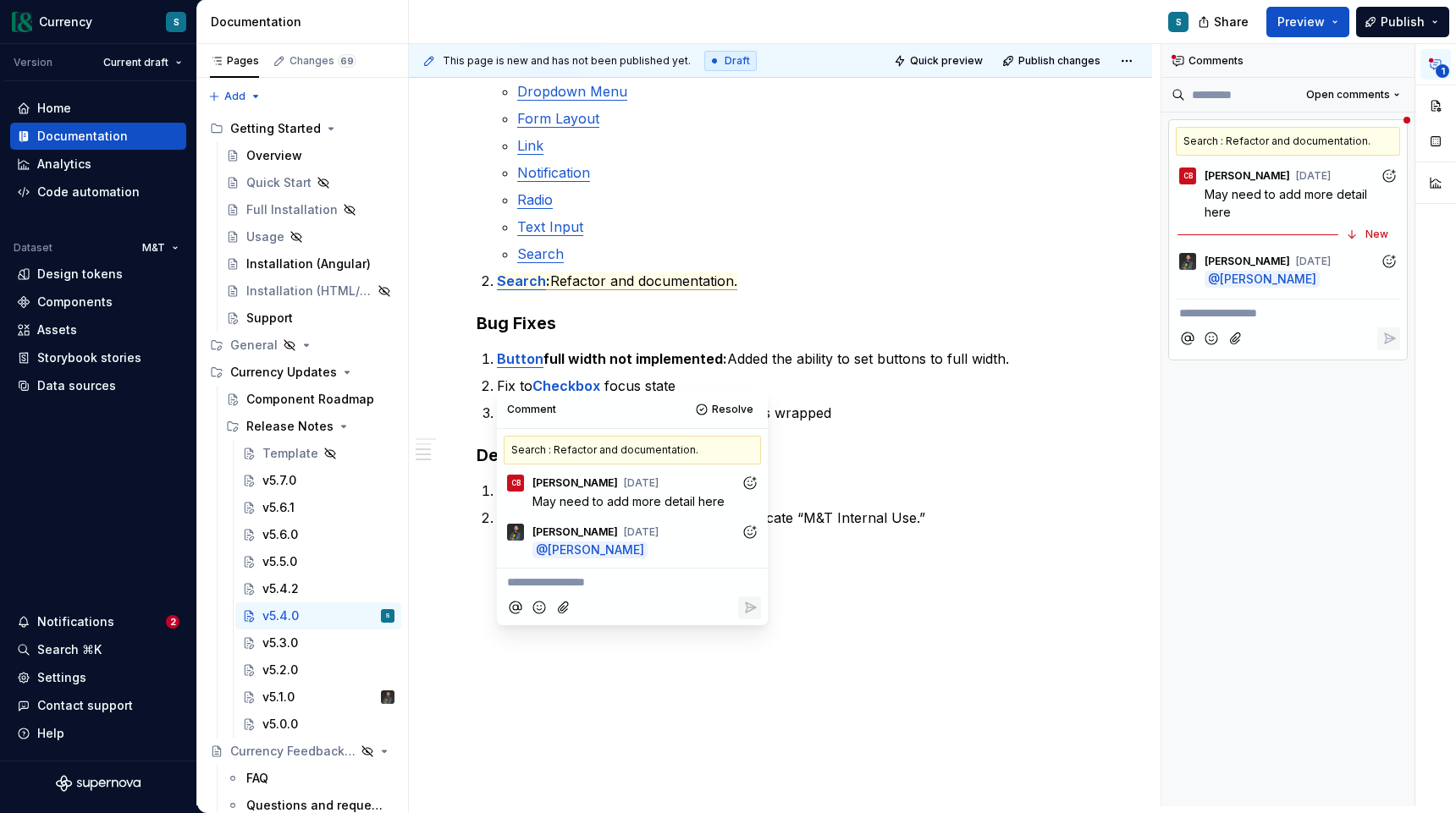
scroll to position [646, 0]
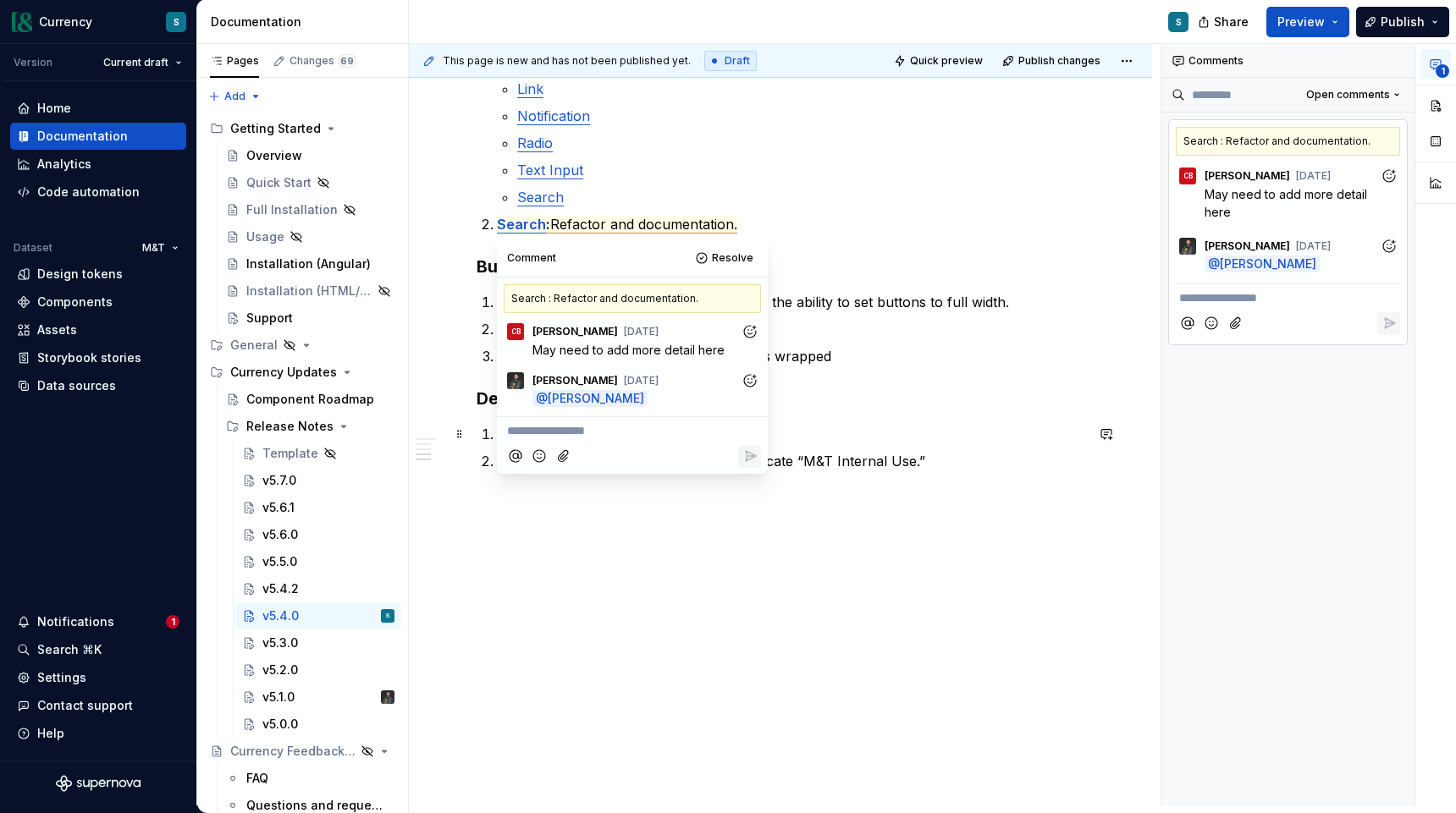
click at [603, 434] on p "**********" at bounding box center [631, 431] width 250 height 18
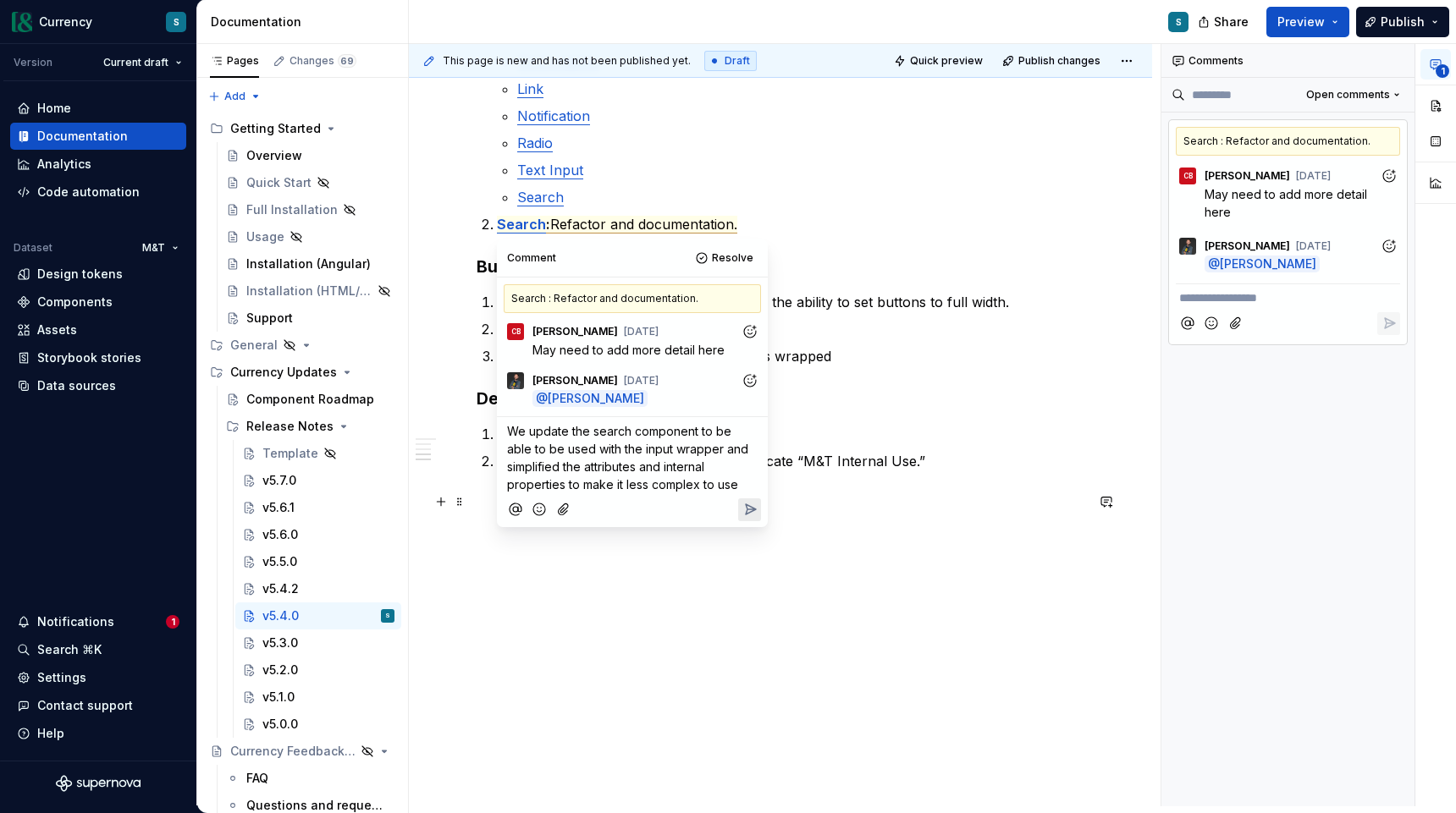
click at [750, 510] on icon "Reply" at bounding box center [750, 510] width 17 height 17
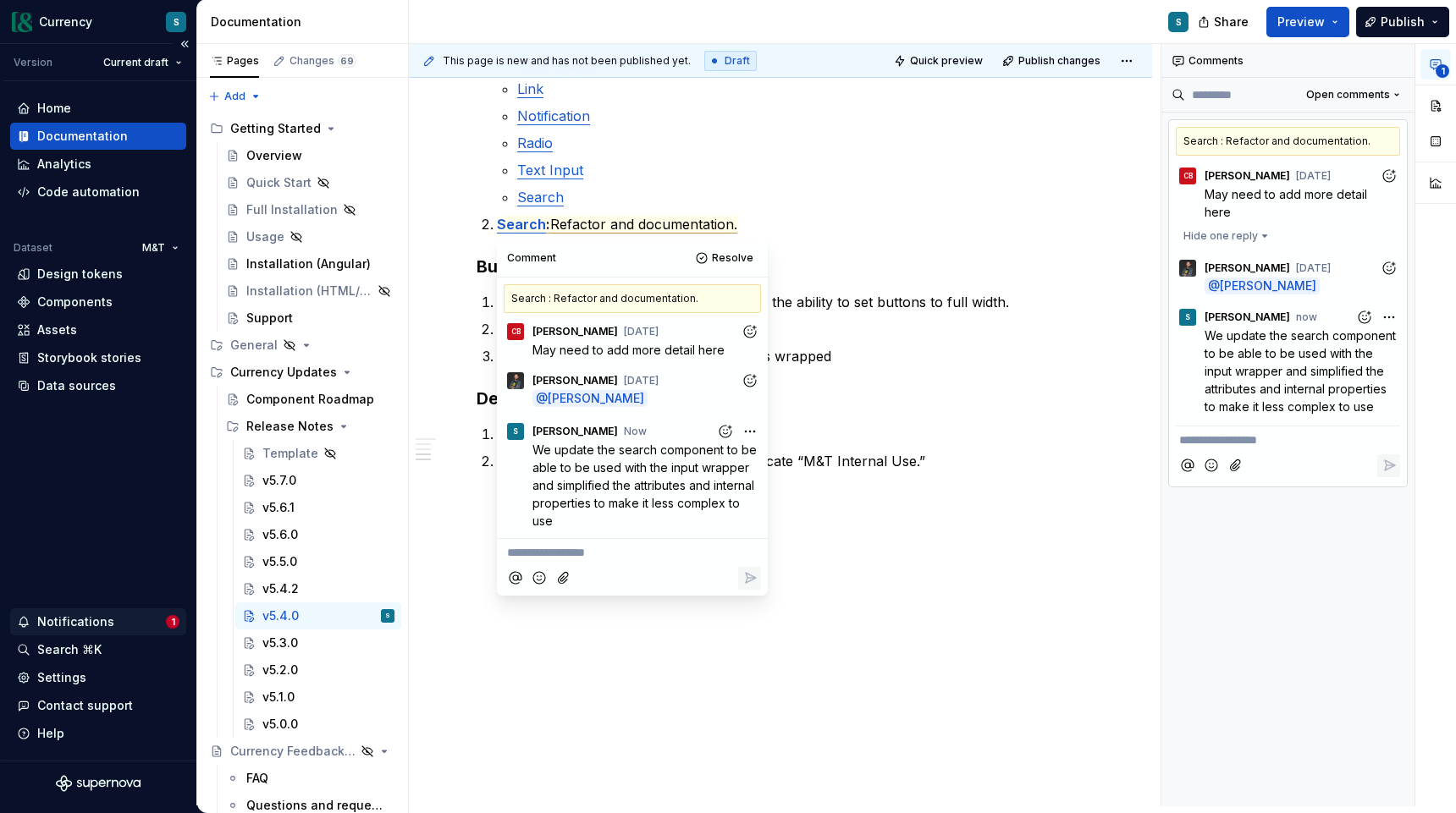
click at [87, 620] on div "Notifications" at bounding box center [76, 622] width 77 height 17
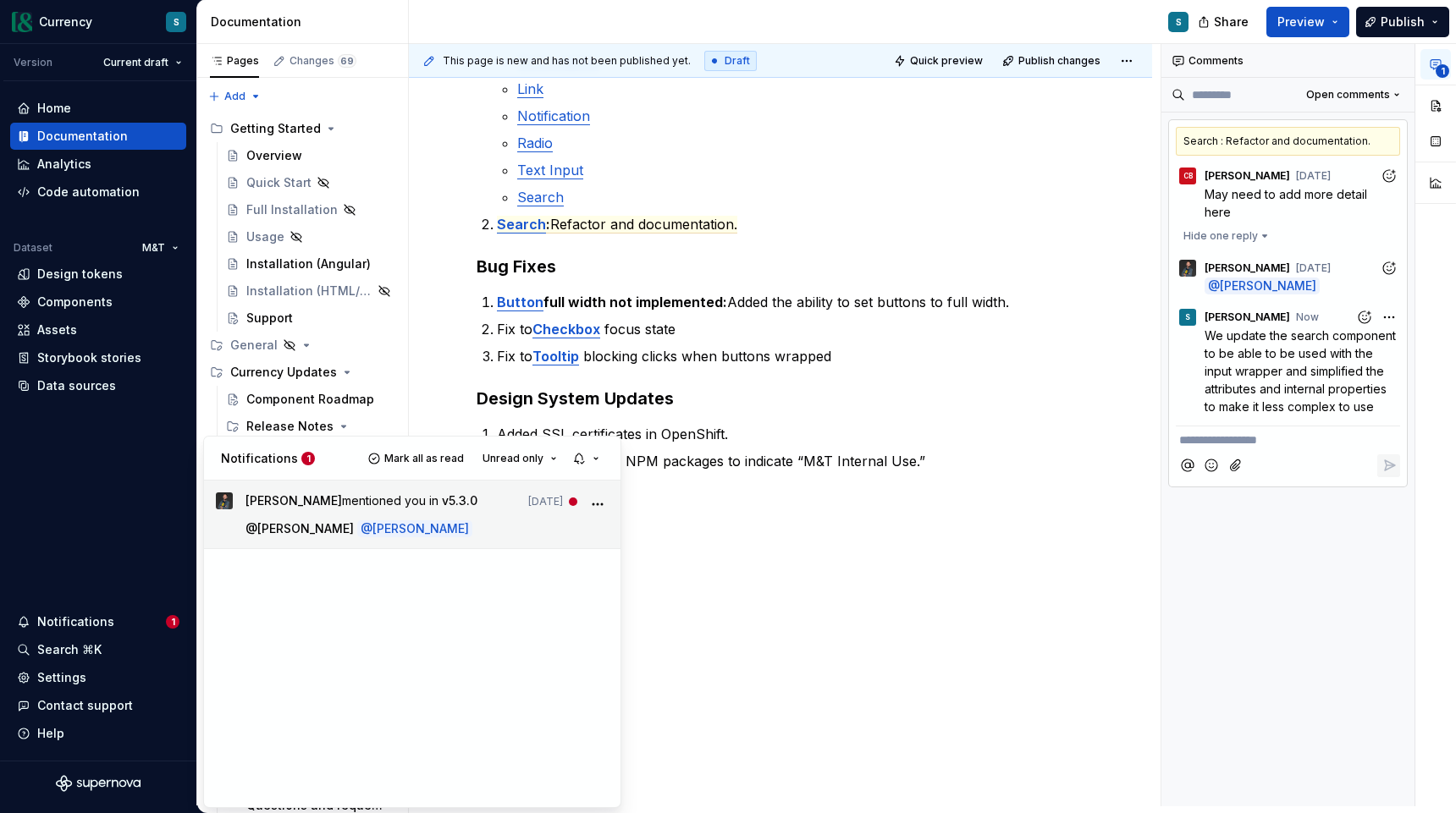
click at [399, 537] on p "@ [PERSON_NAME] @ [PERSON_NAME]" at bounding box center [427, 528] width 364 height 18
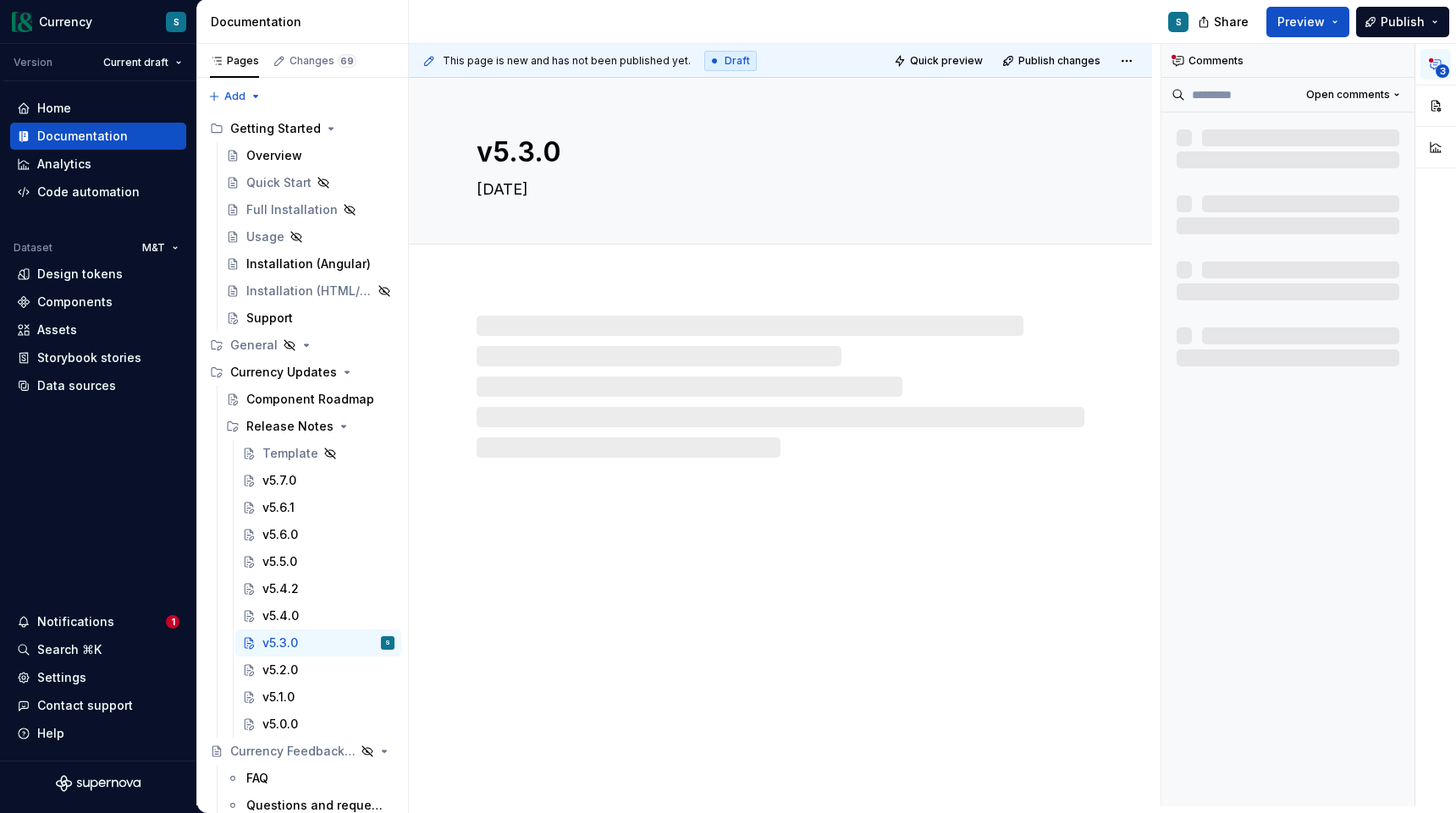
type textarea "*"
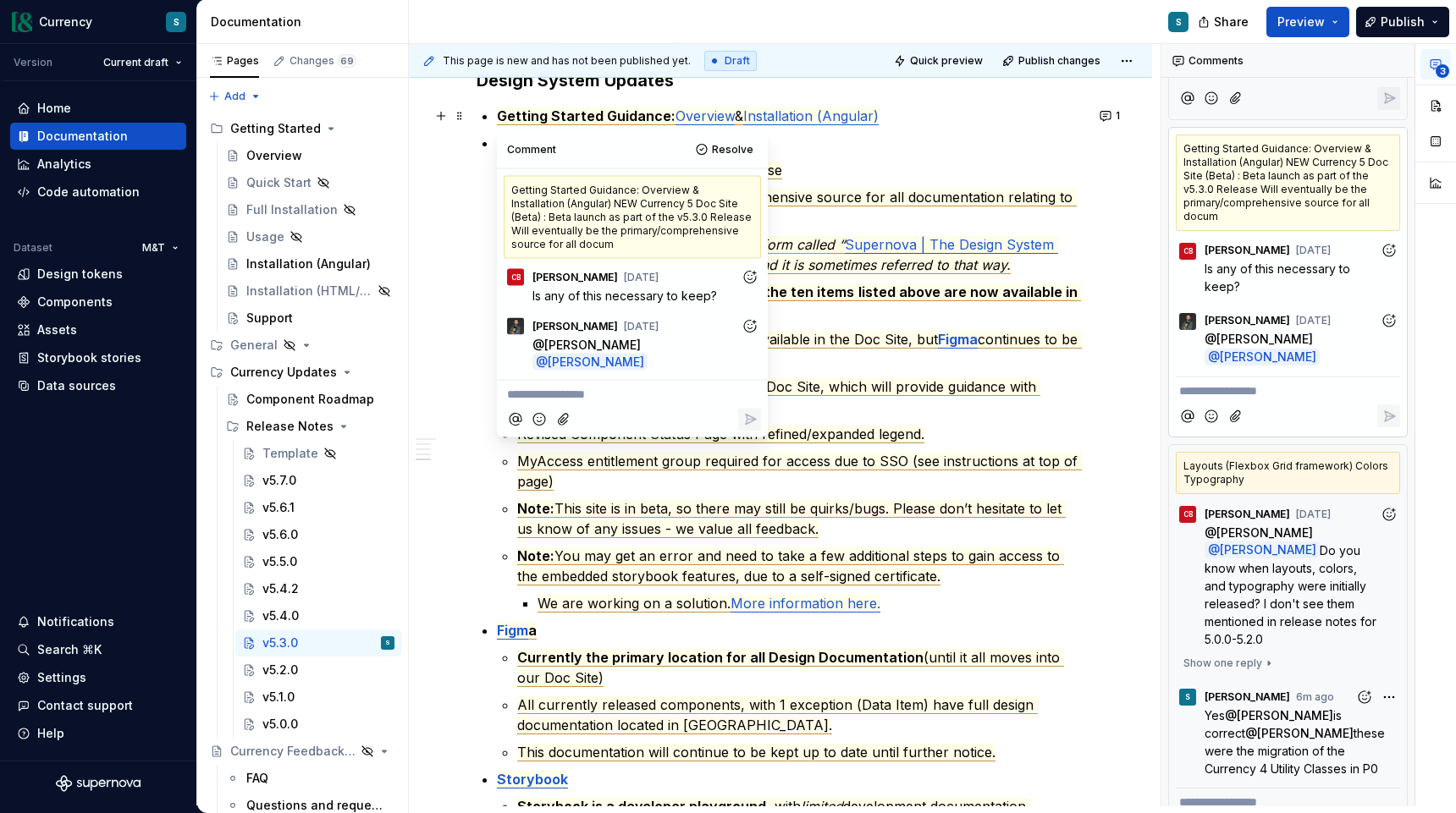
scroll to position [1190, 0]
click at [575, 385] on p "**********" at bounding box center [631, 393] width 250 height 18
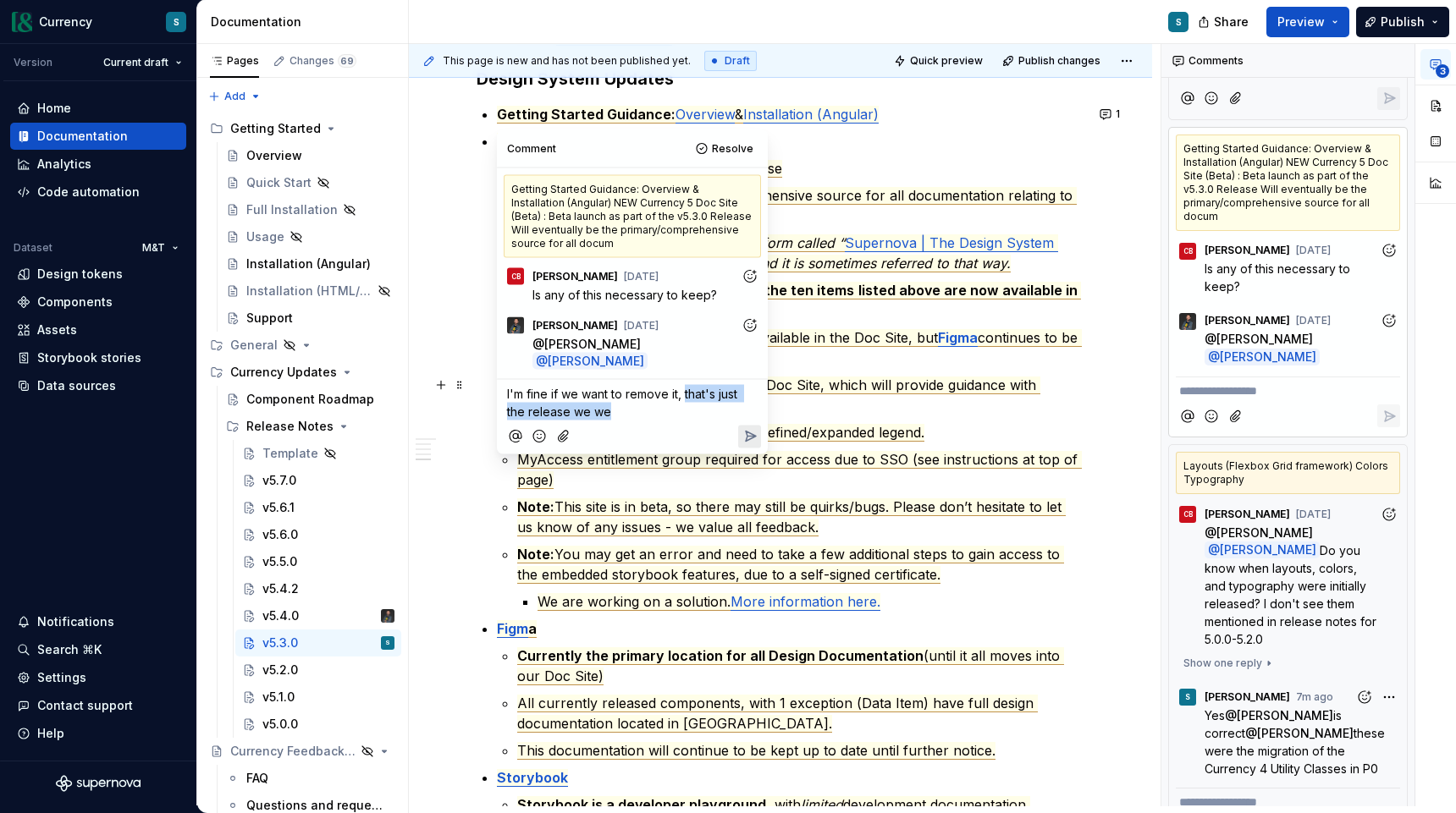
drag, startPoint x: 661, startPoint y: 397, endPoint x: 685, endPoint y: 381, distance: 28.8
click at [685, 385] on p "I'm fine if we want to remove it, that's just the release we we" at bounding box center [631, 403] width 250 height 36
drag, startPoint x: 608, startPoint y: 396, endPoint x: 683, endPoint y: 377, distance: 77.4
click at [683, 385] on p "I'm fine if we want to remove it if it's not helpful to peo" at bounding box center [631, 403] width 250 height 36
click at [744, 416] on icon "Reply" at bounding box center [750, 421] width 17 height 17
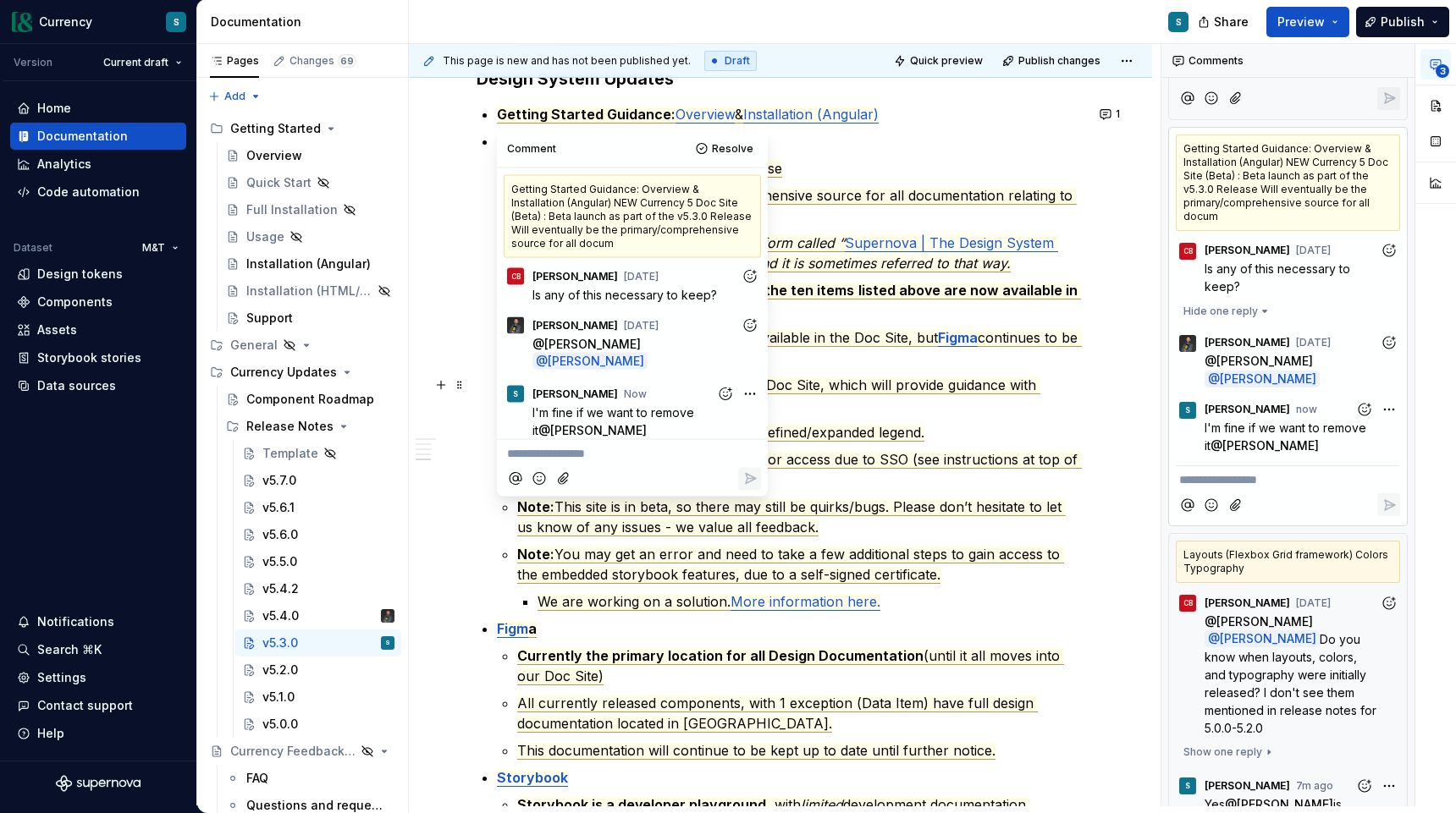
scroll to position [270, 0]
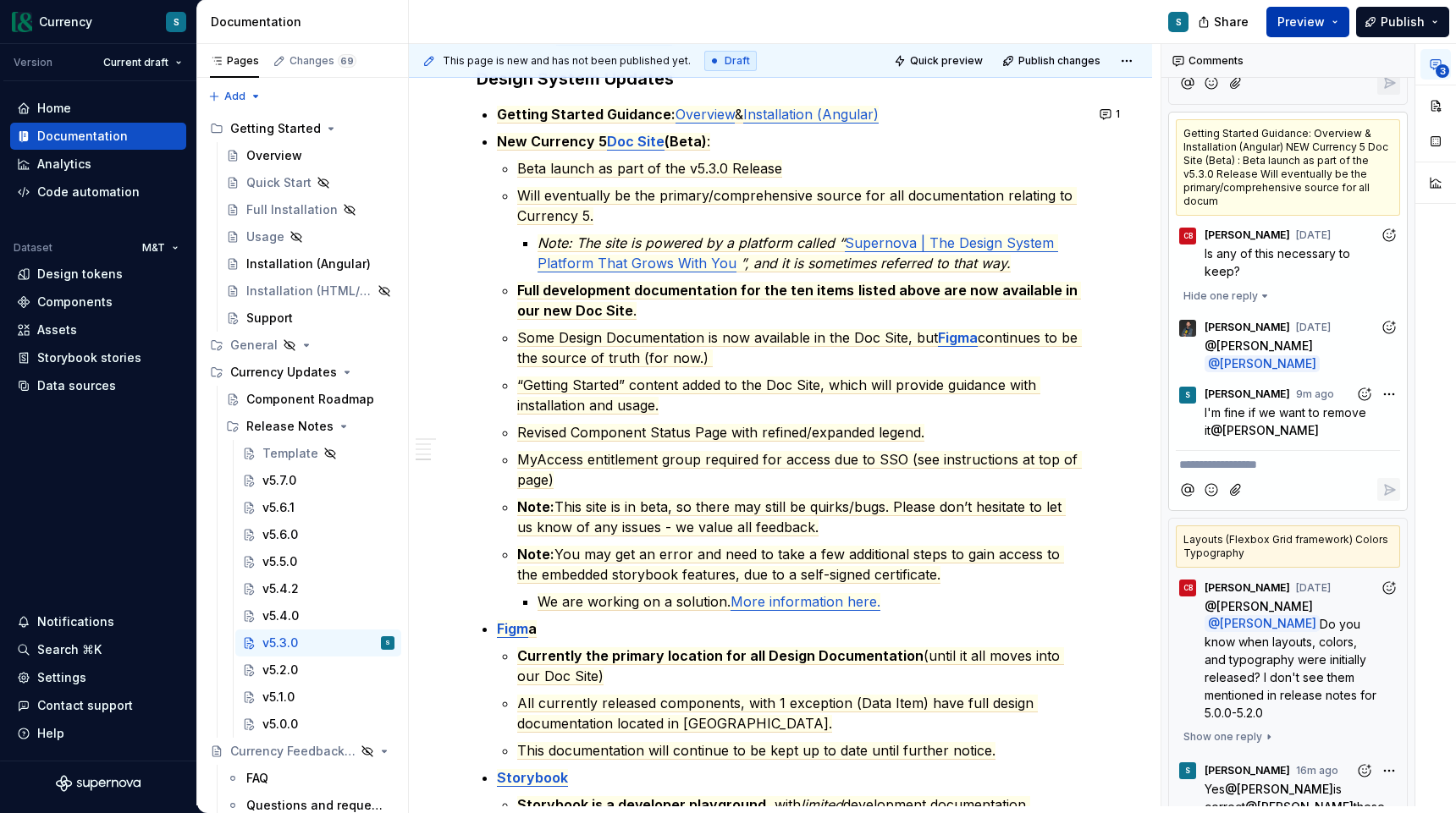
click at [1337, 22] on button "Preview" at bounding box center [1308, 22] width 83 height 31
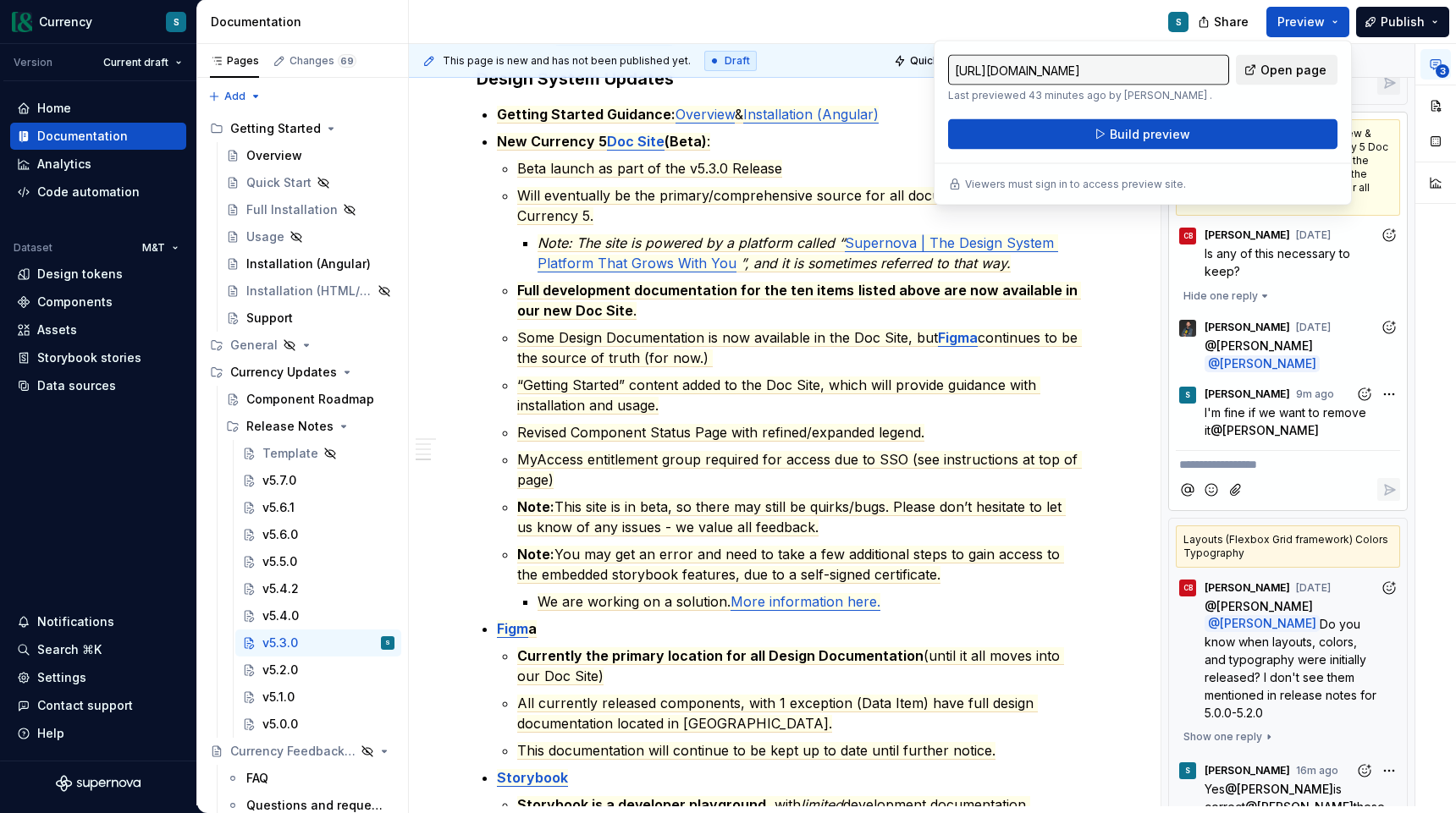
click at [1272, 73] on span "Open page" at bounding box center [1293, 70] width 66 height 17
type textarea "*"
